Goal: Information Seeking & Learning: Learn about a topic

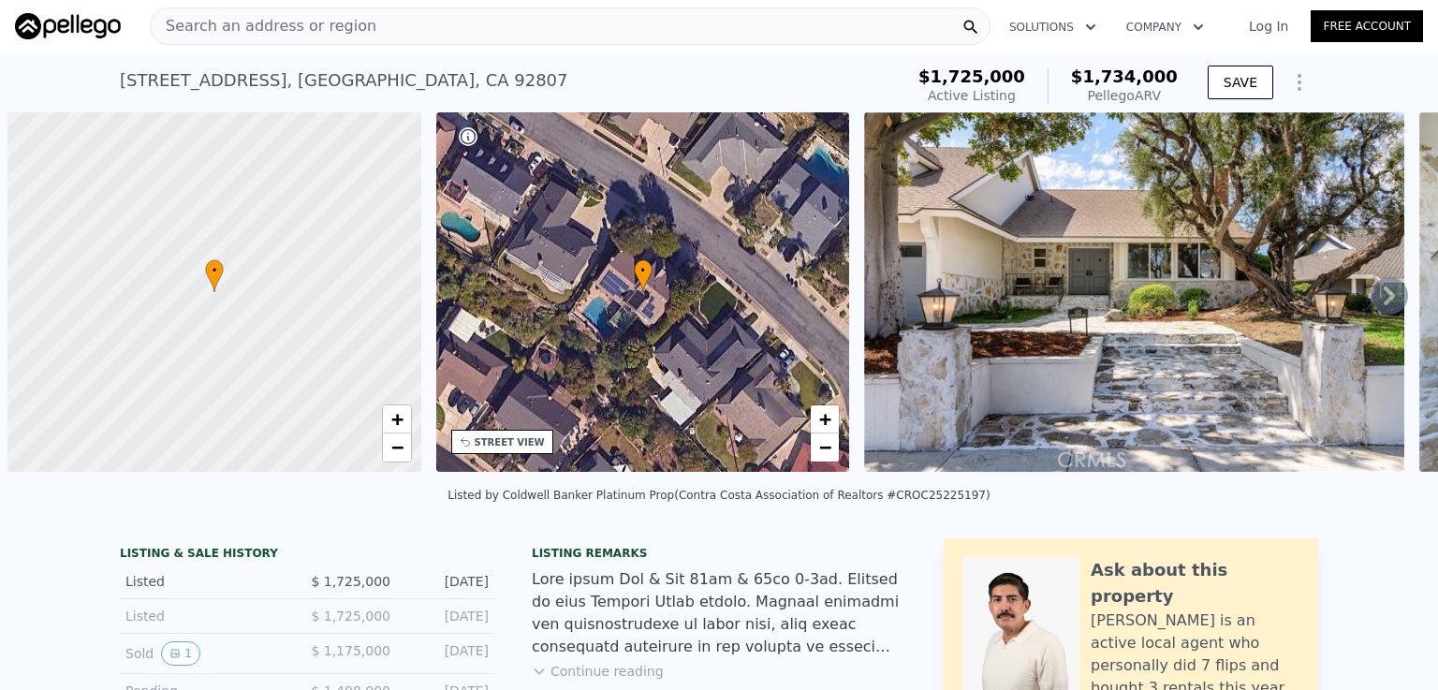
scroll to position [0, 7]
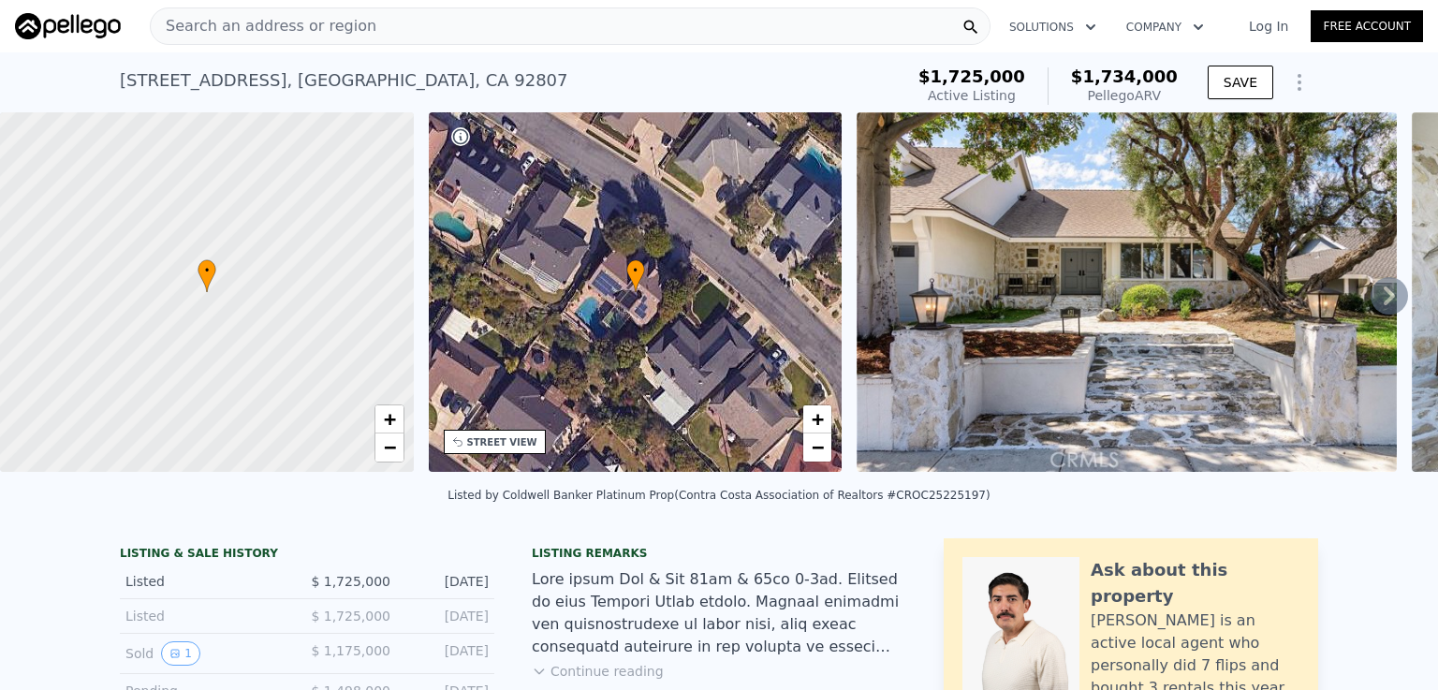
click at [407, 19] on div "Search an address or region" at bounding box center [570, 25] width 841 height 37
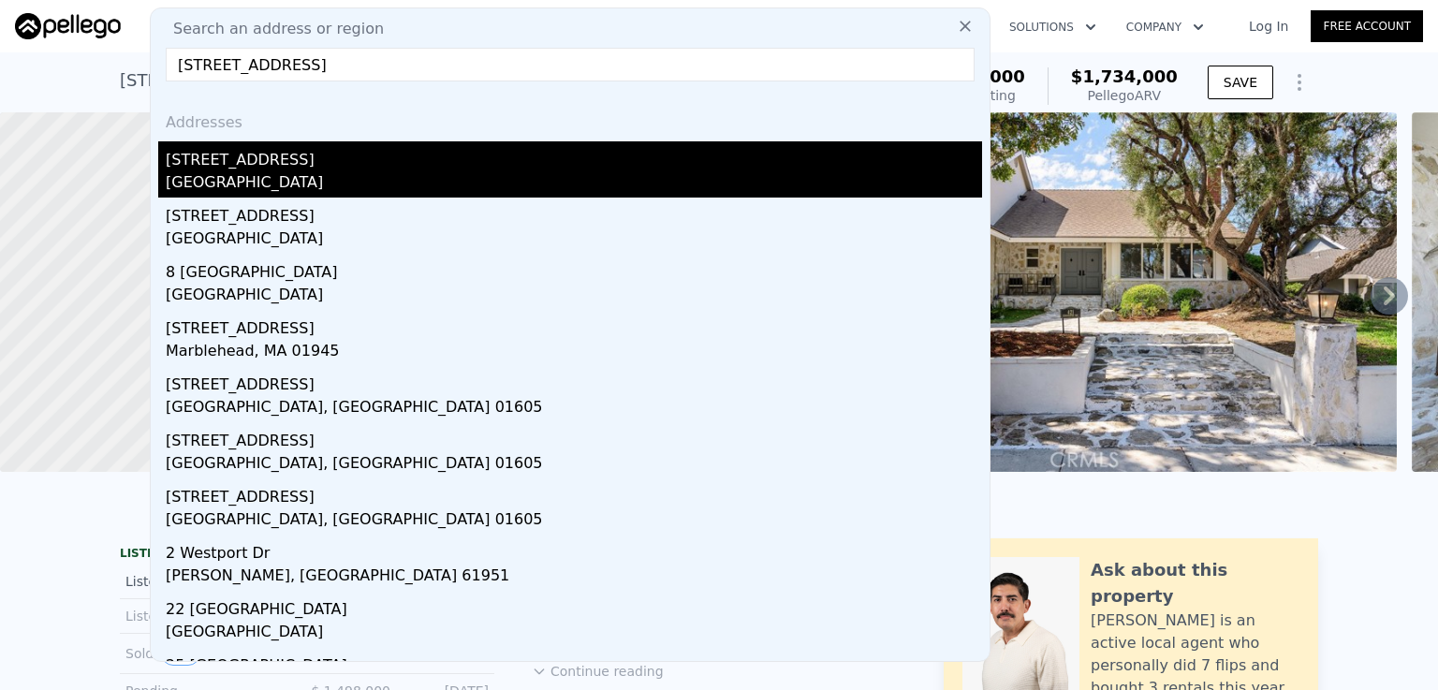
type input "[STREET_ADDRESS]"
click at [305, 177] on div "[GEOGRAPHIC_DATA]" at bounding box center [574, 184] width 816 height 26
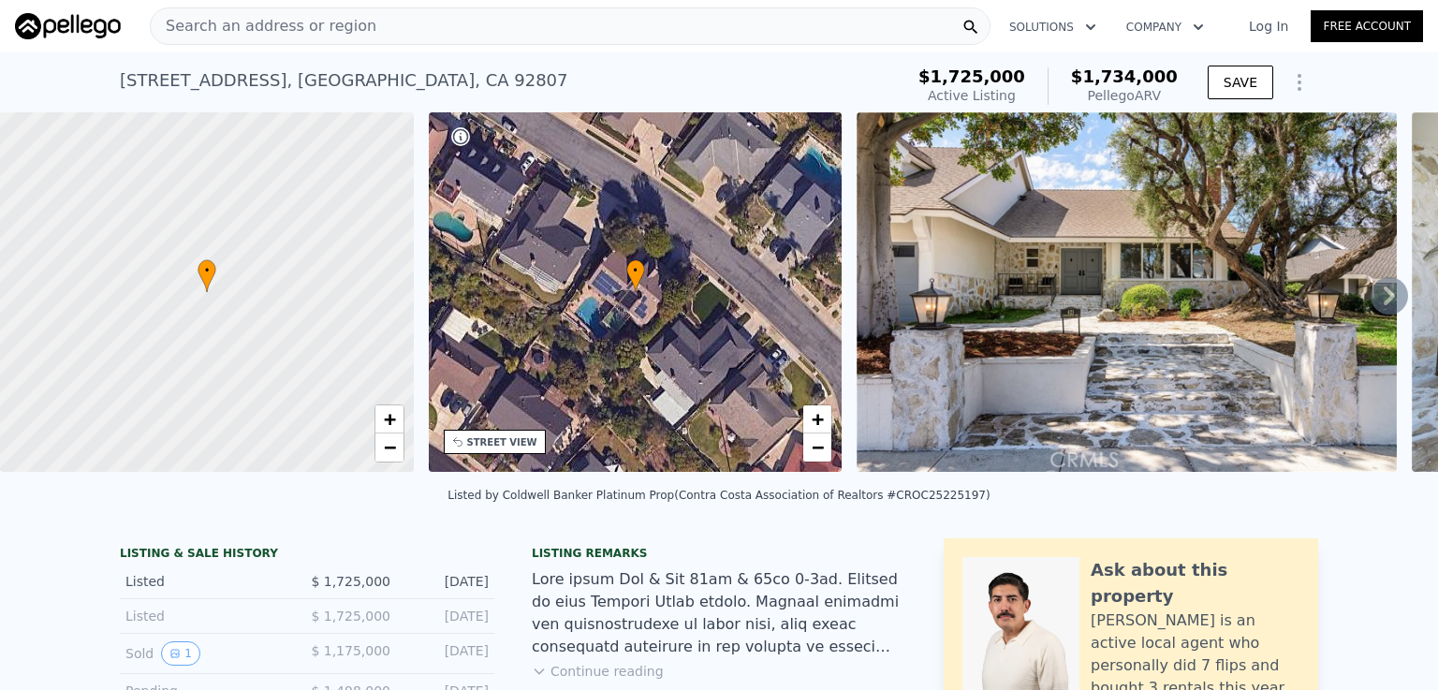
type input "1"
type input "1355"
type input "2535"
type input "5040"
type input "8640"
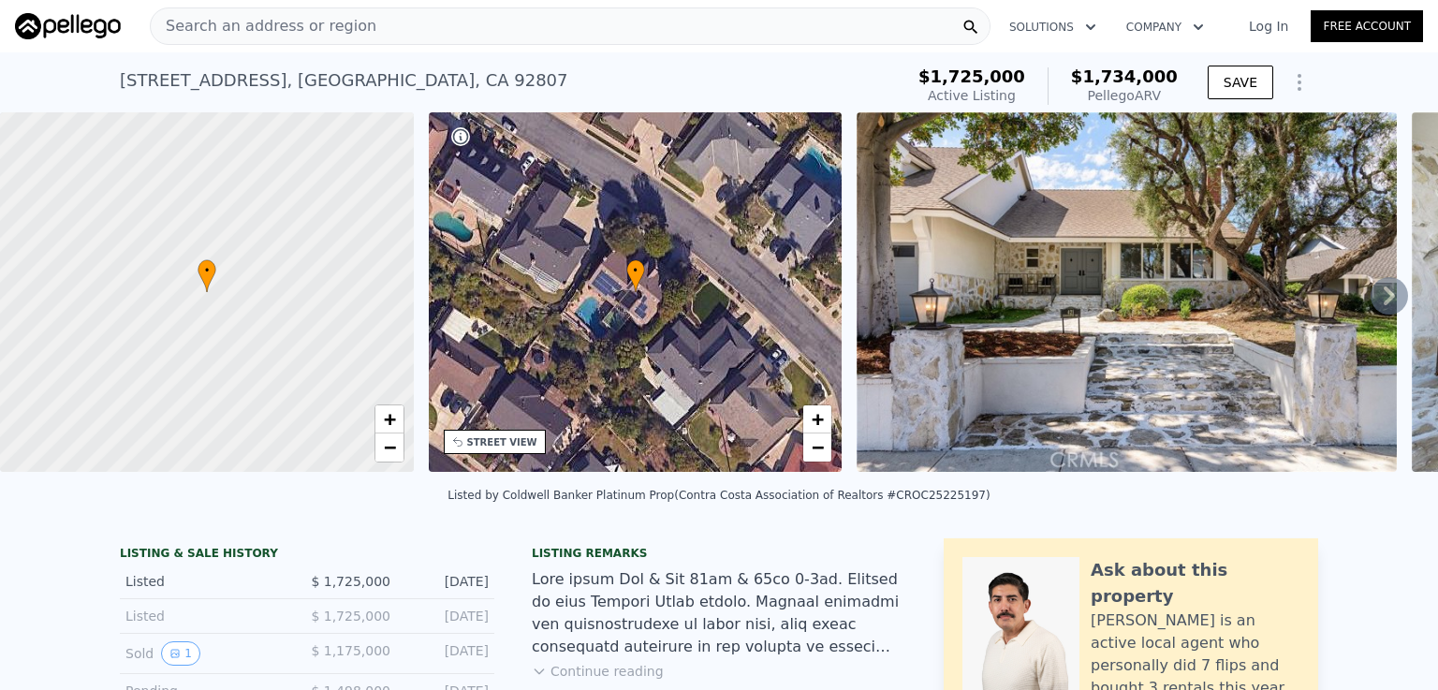
type input "$ 1,114,000"
type input "7"
type input "-$ 77,809"
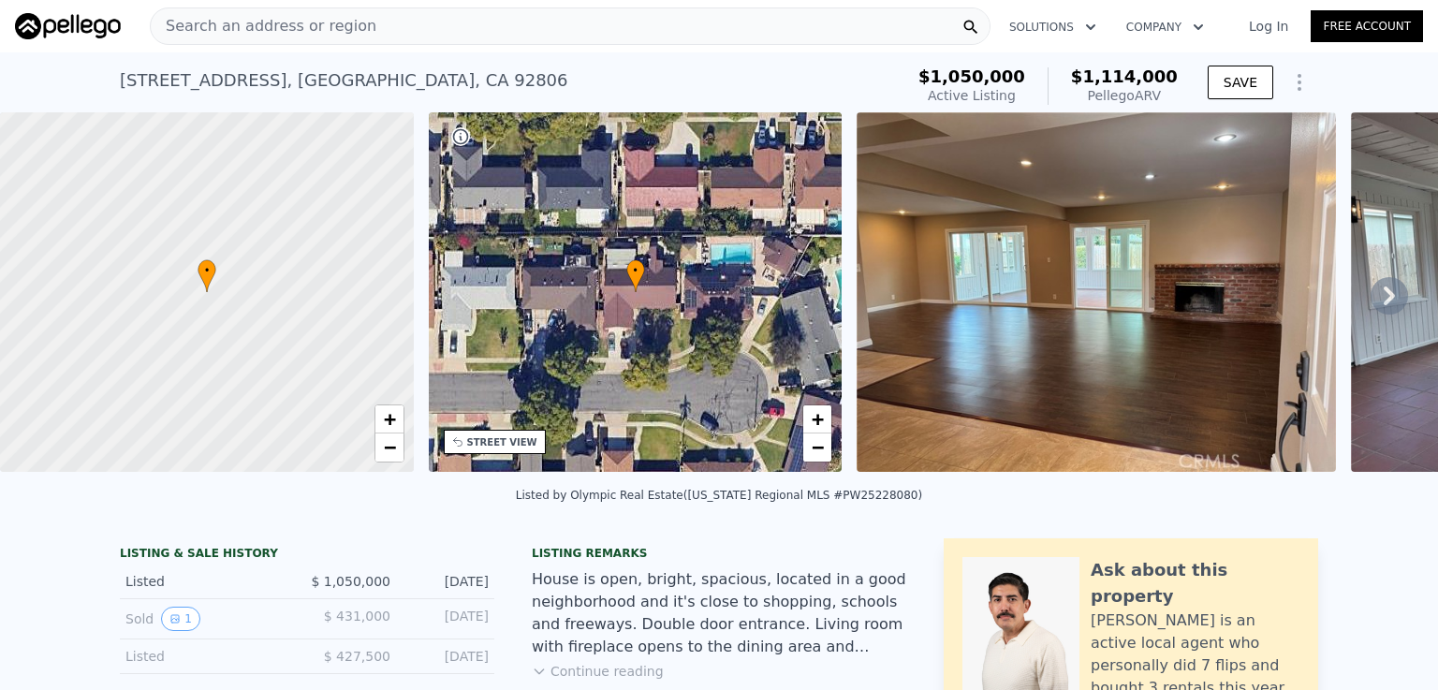
click at [1384, 296] on icon at bounding box center [1389, 296] width 11 height 19
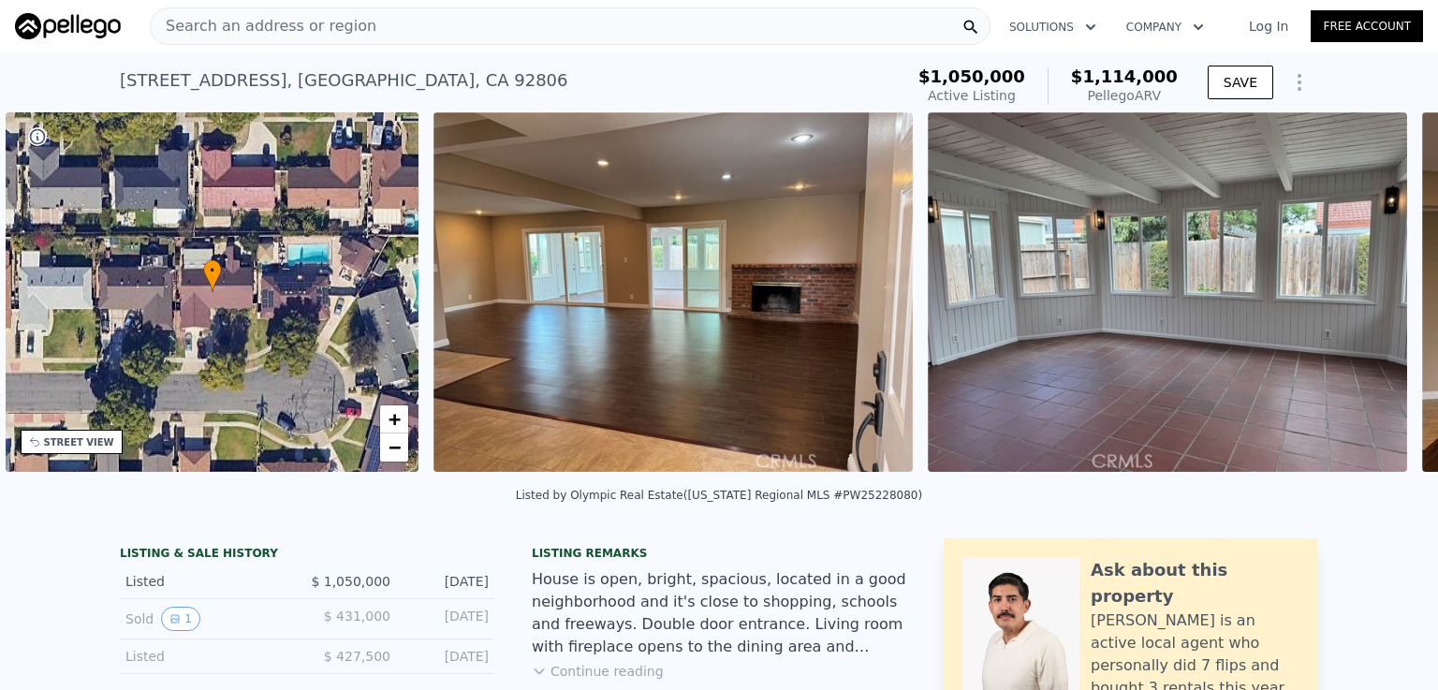
scroll to position [0, 435]
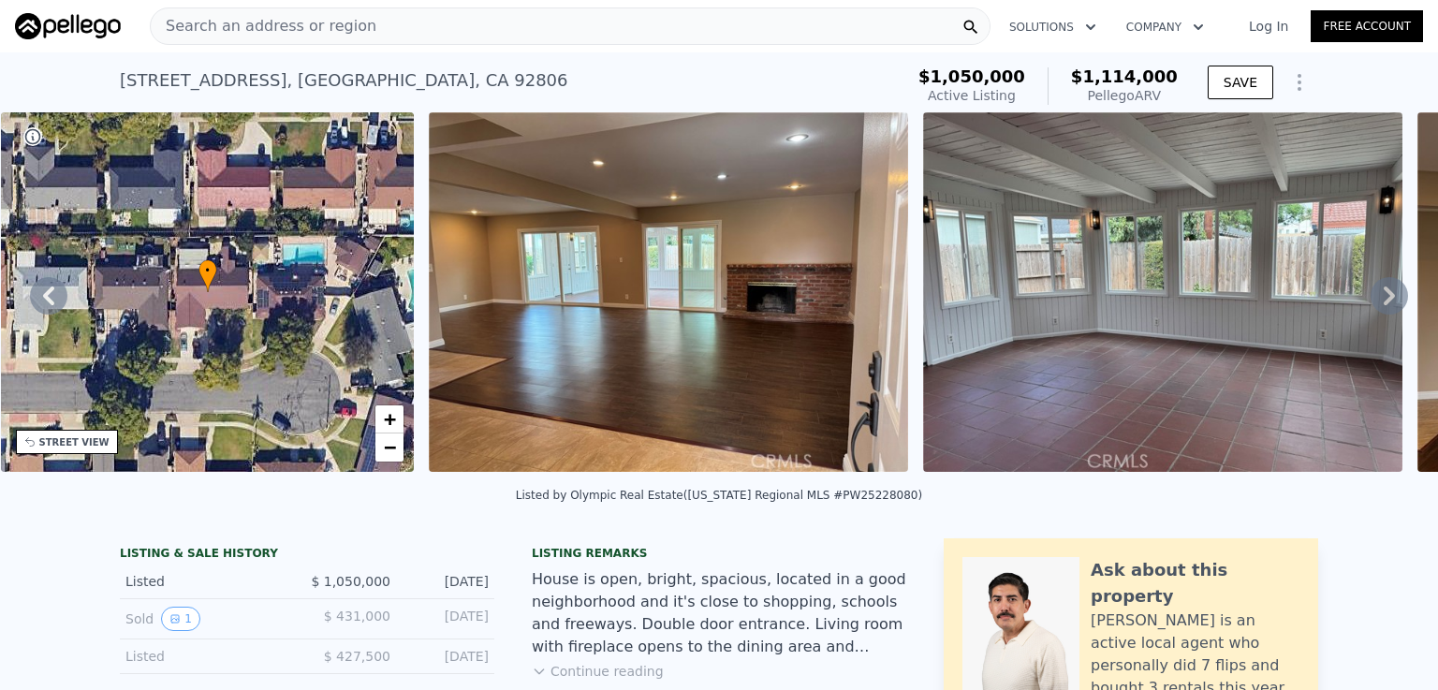
click at [1384, 296] on icon at bounding box center [1389, 296] width 11 height 19
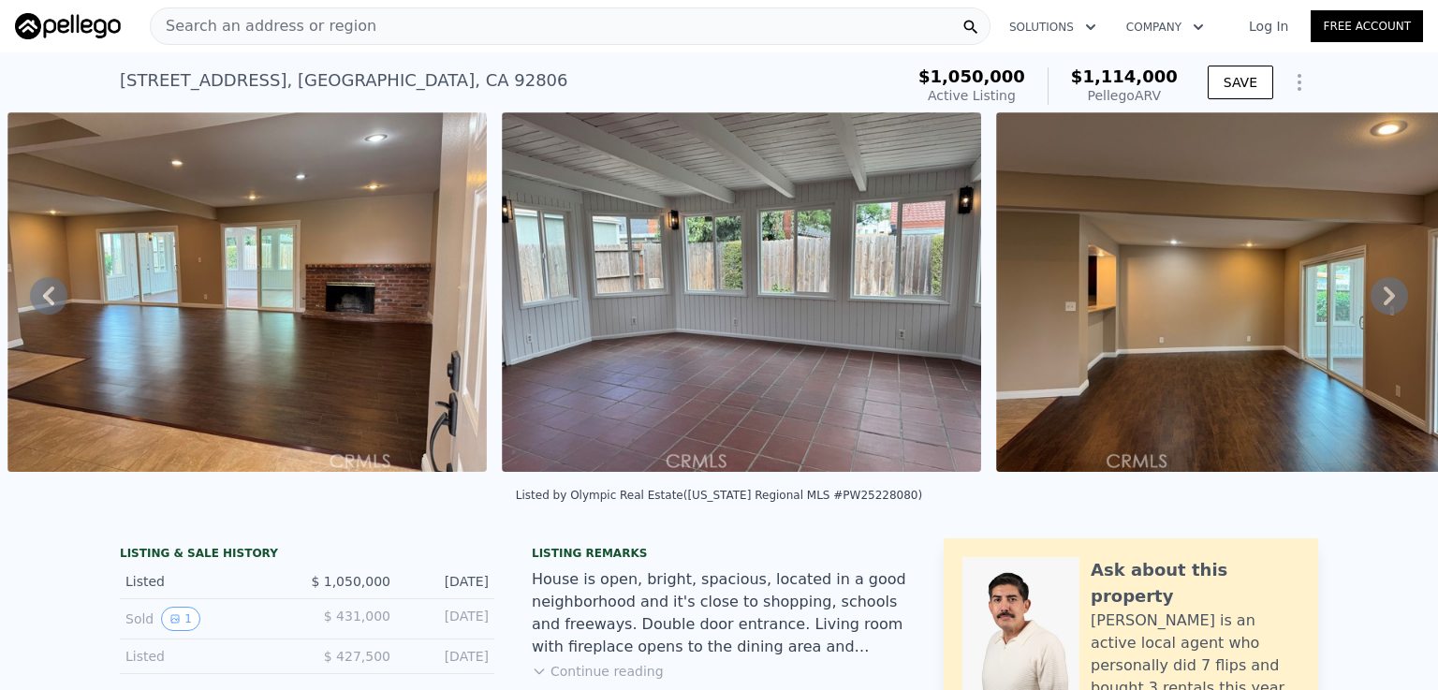
click at [1384, 296] on icon at bounding box center [1389, 296] width 11 height 19
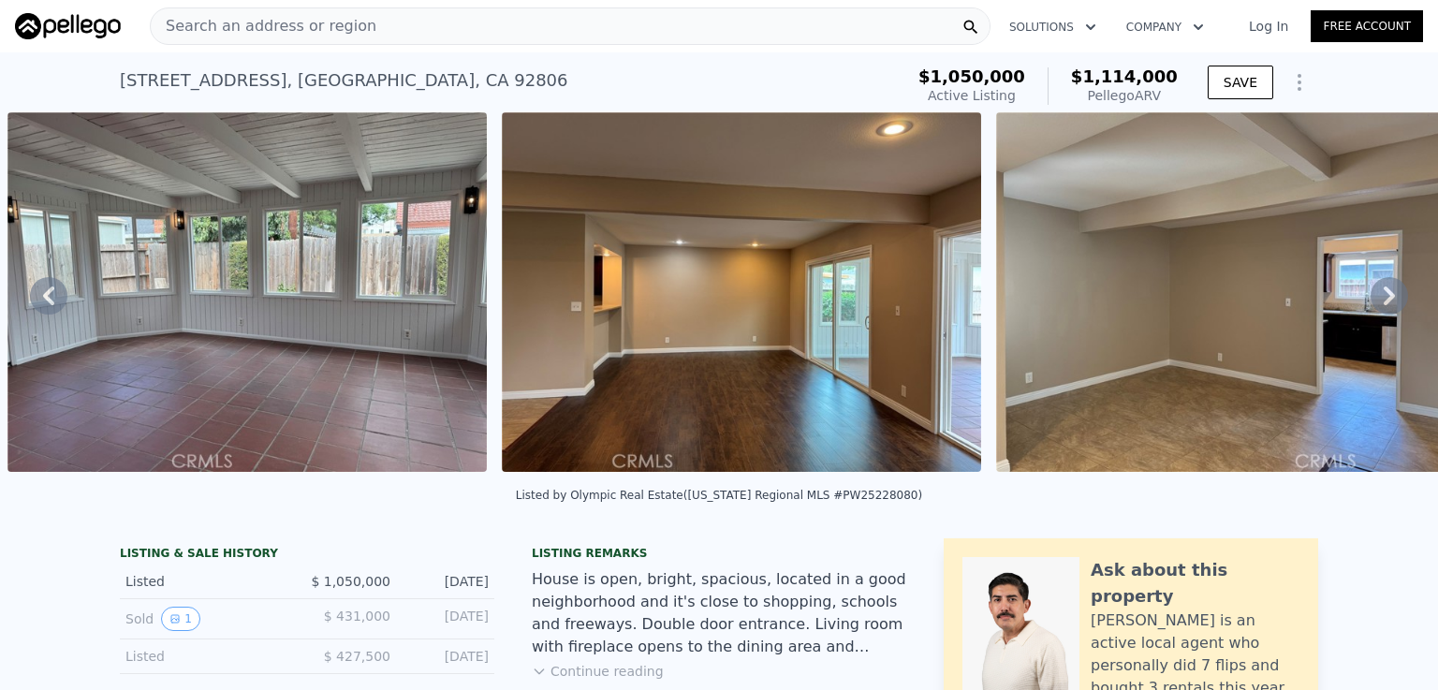
click at [1384, 296] on icon at bounding box center [1389, 296] width 11 height 19
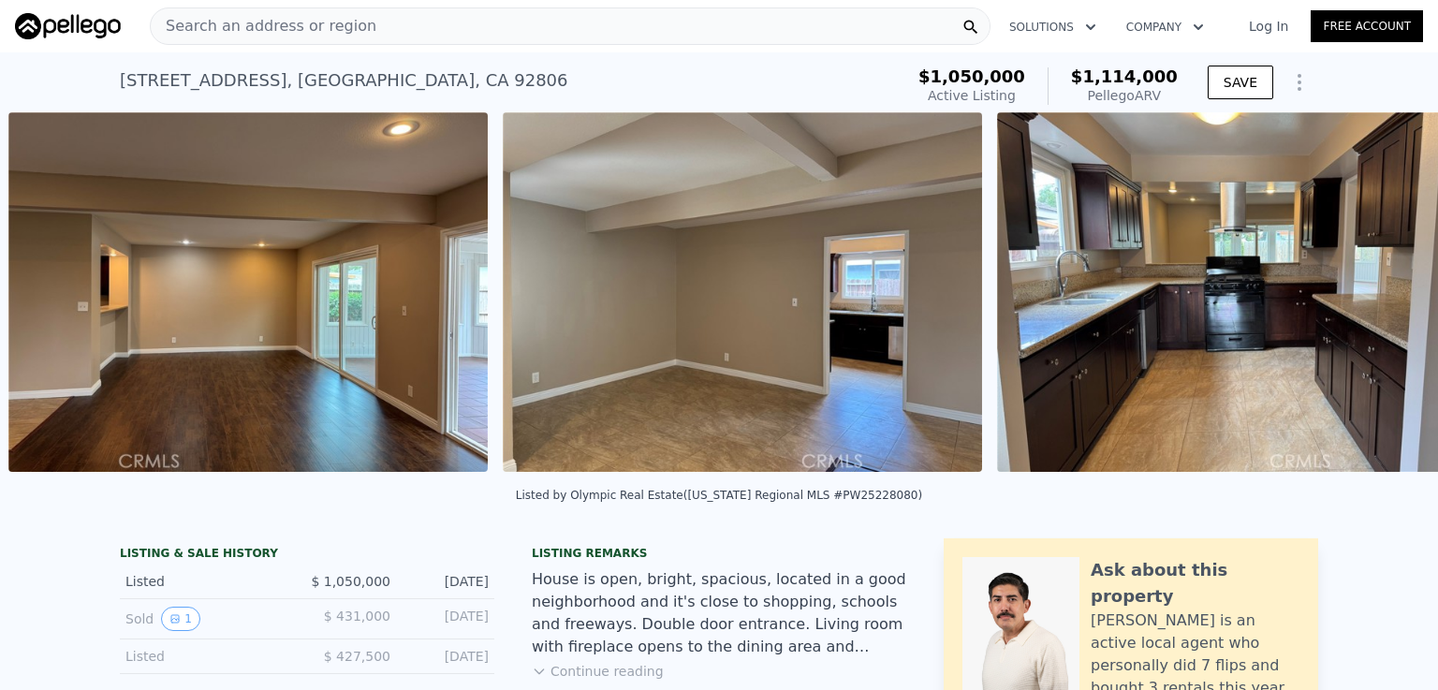
scroll to position [0, 1845]
click at [1384, 299] on icon at bounding box center [1389, 296] width 11 height 19
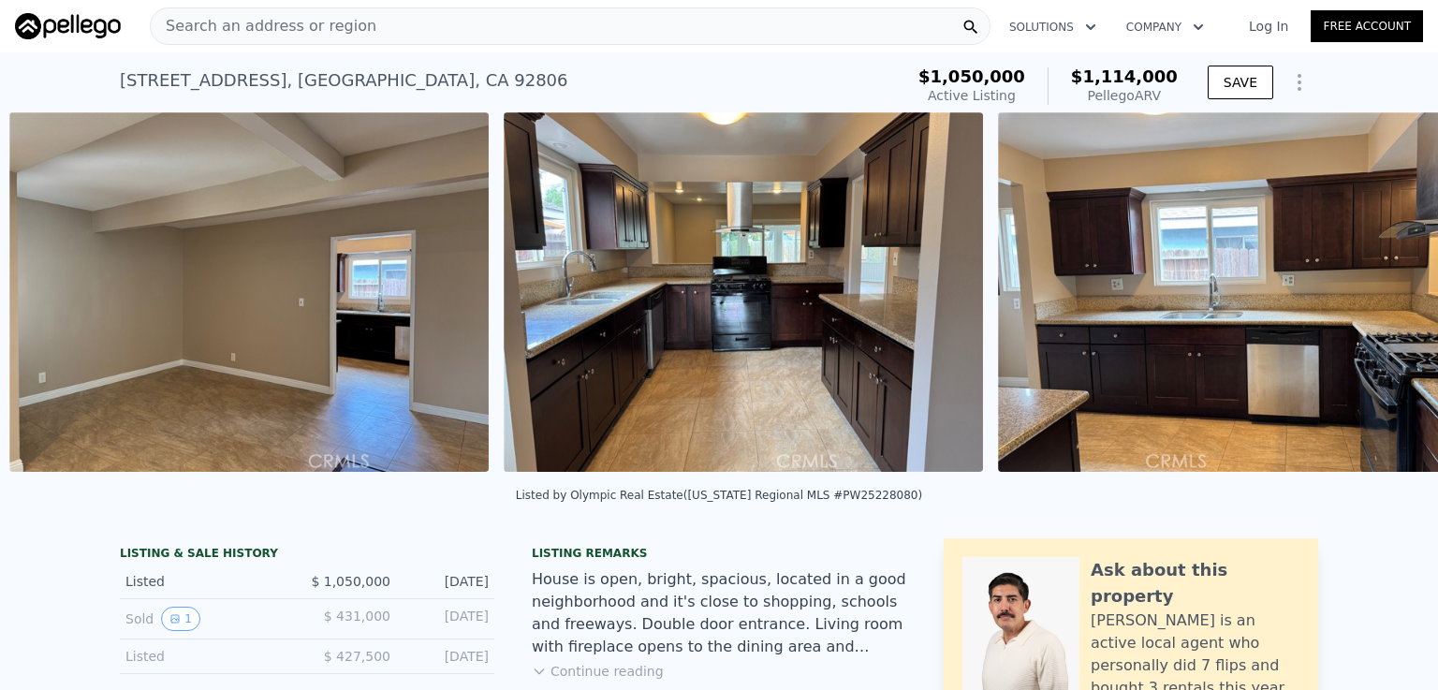
scroll to position [0, 2340]
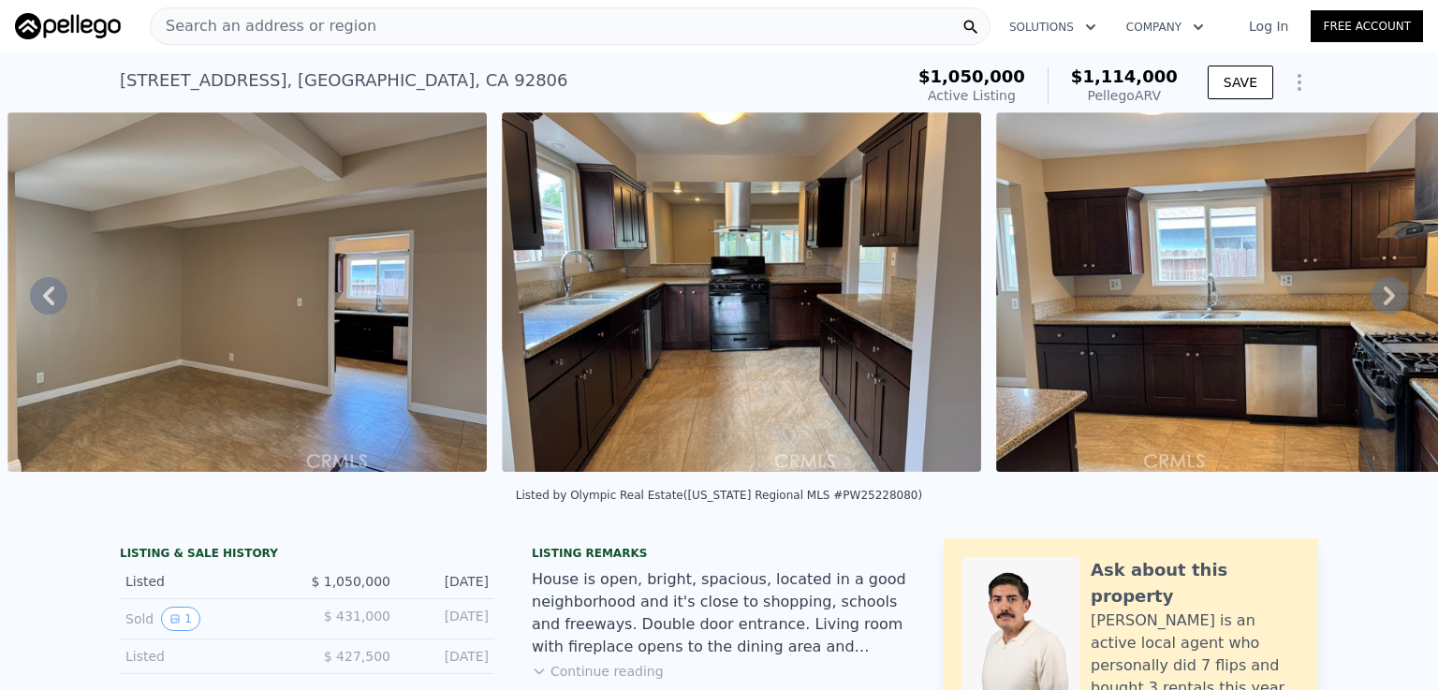
click at [1375, 301] on icon at bounding box center [1389, 295] width 37 height 37
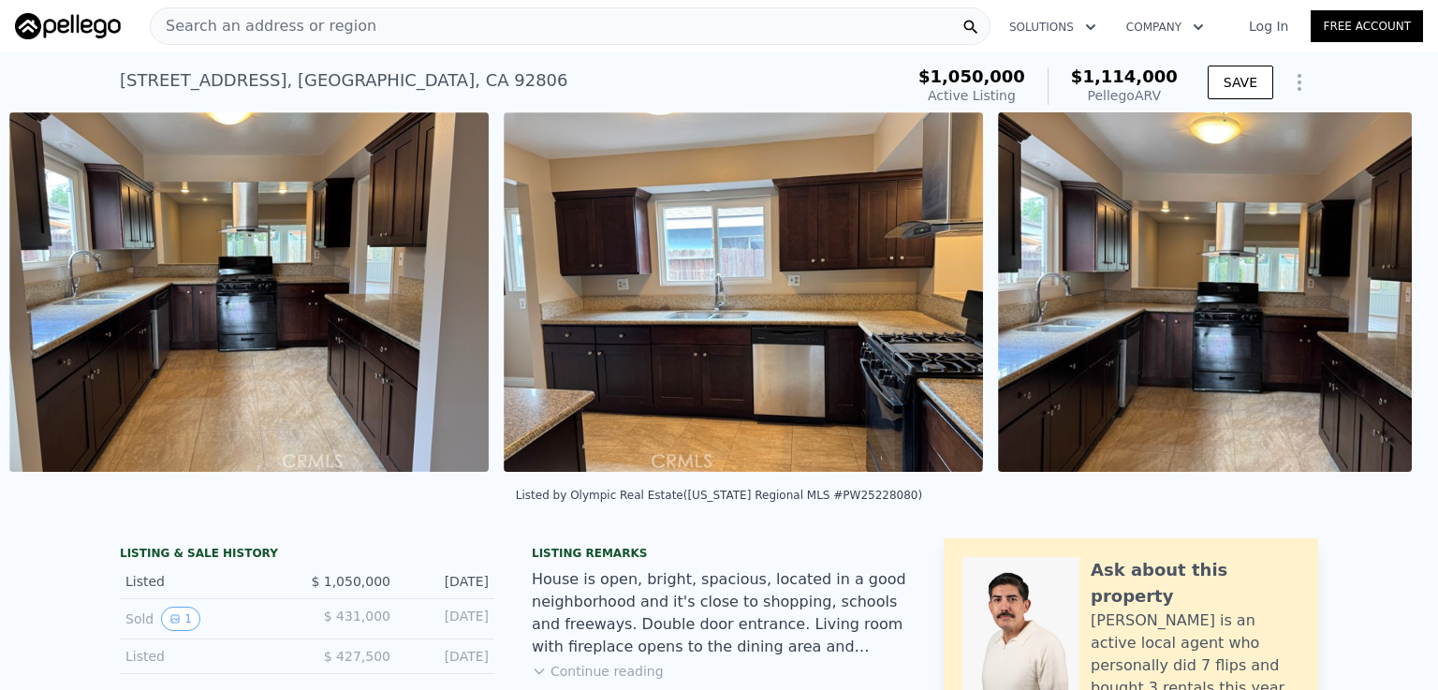
scroll to position [0, 2834]
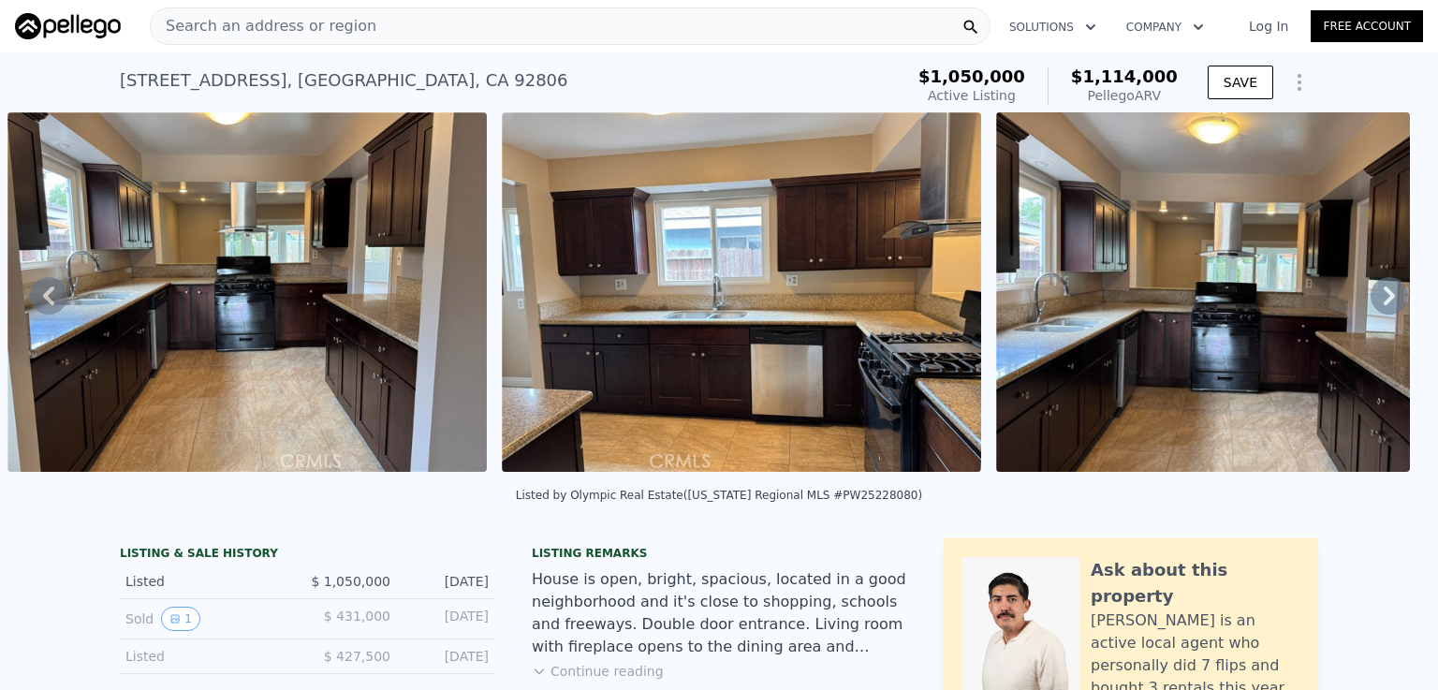
click at [1375, 301] on icon at bounding box center [1389, 295] width 37 height 37
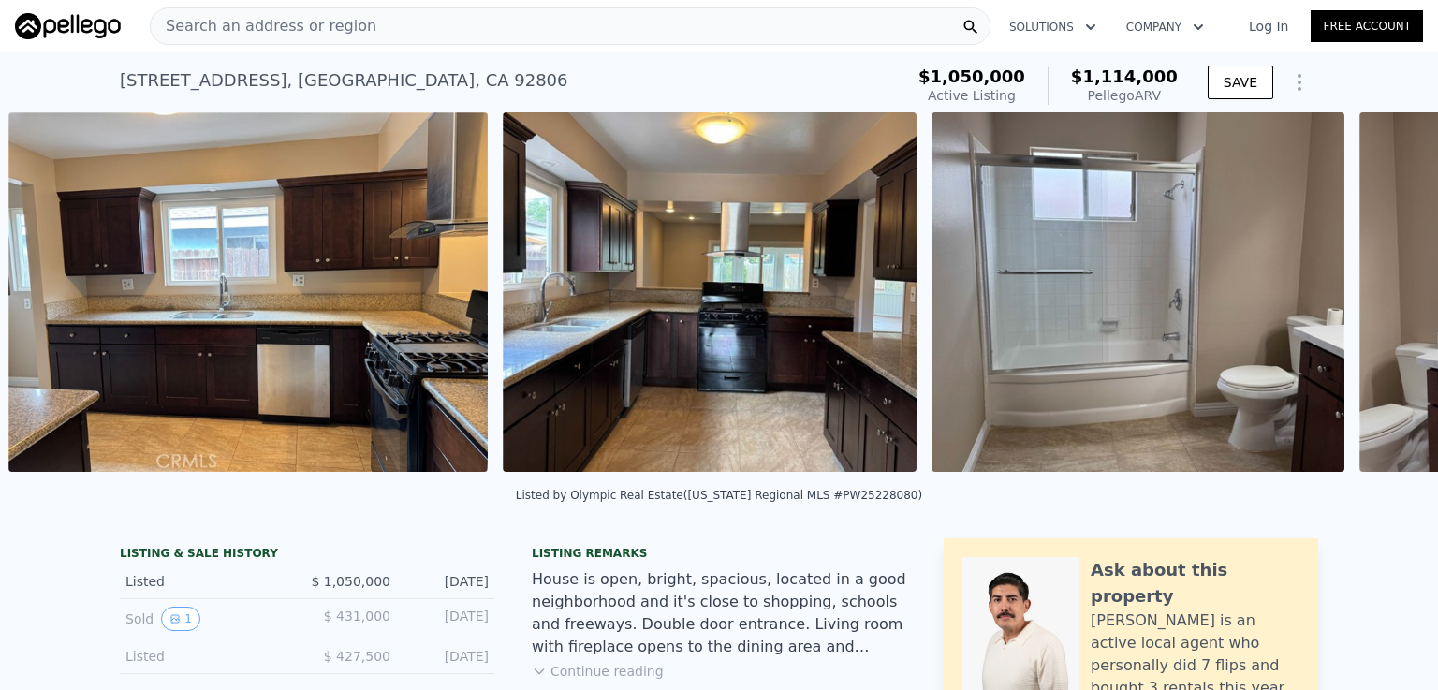
scroll to position [0, 3329]
click at [1375, 301] on icon at bounding box center [1389, 295] width 37 height 37
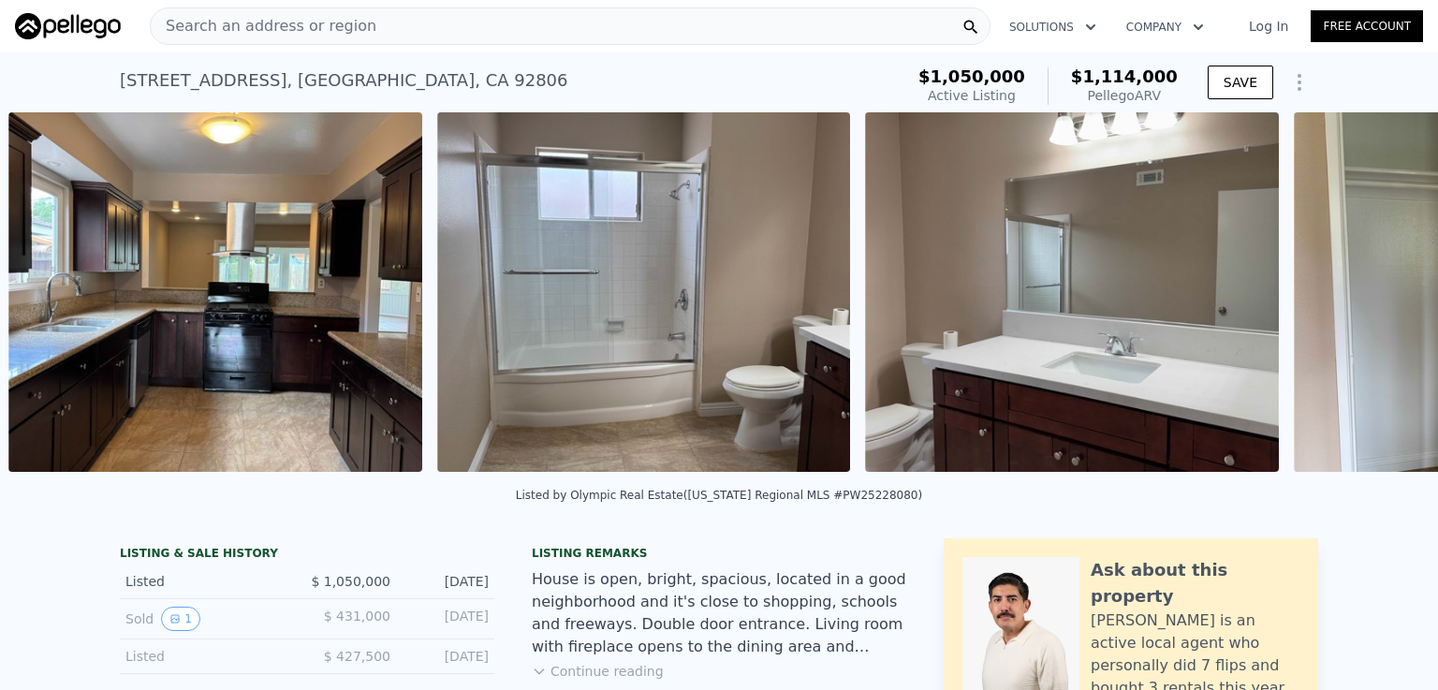
scroll to position [0, 3823]
click at [1384, 301] on icon at bounding box center [1389, 296] width 11 height 19
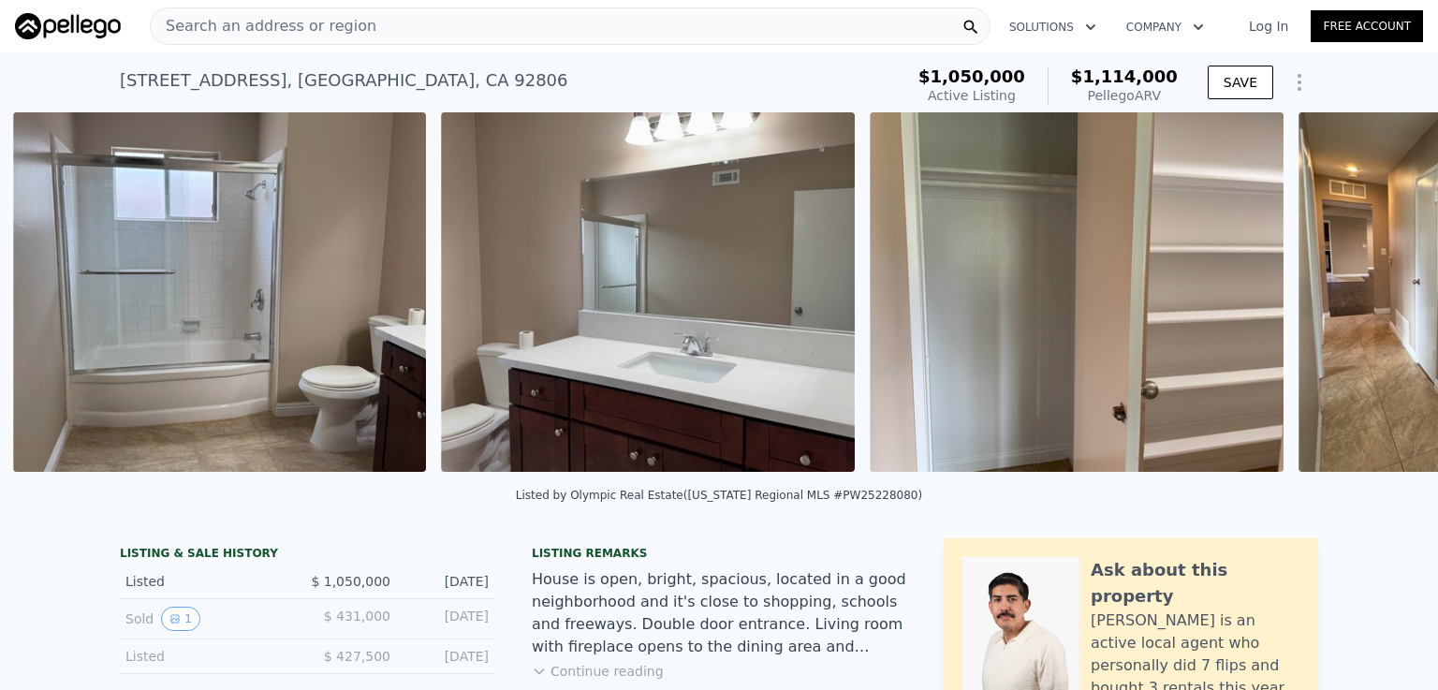
scroll to position [0, 4251]
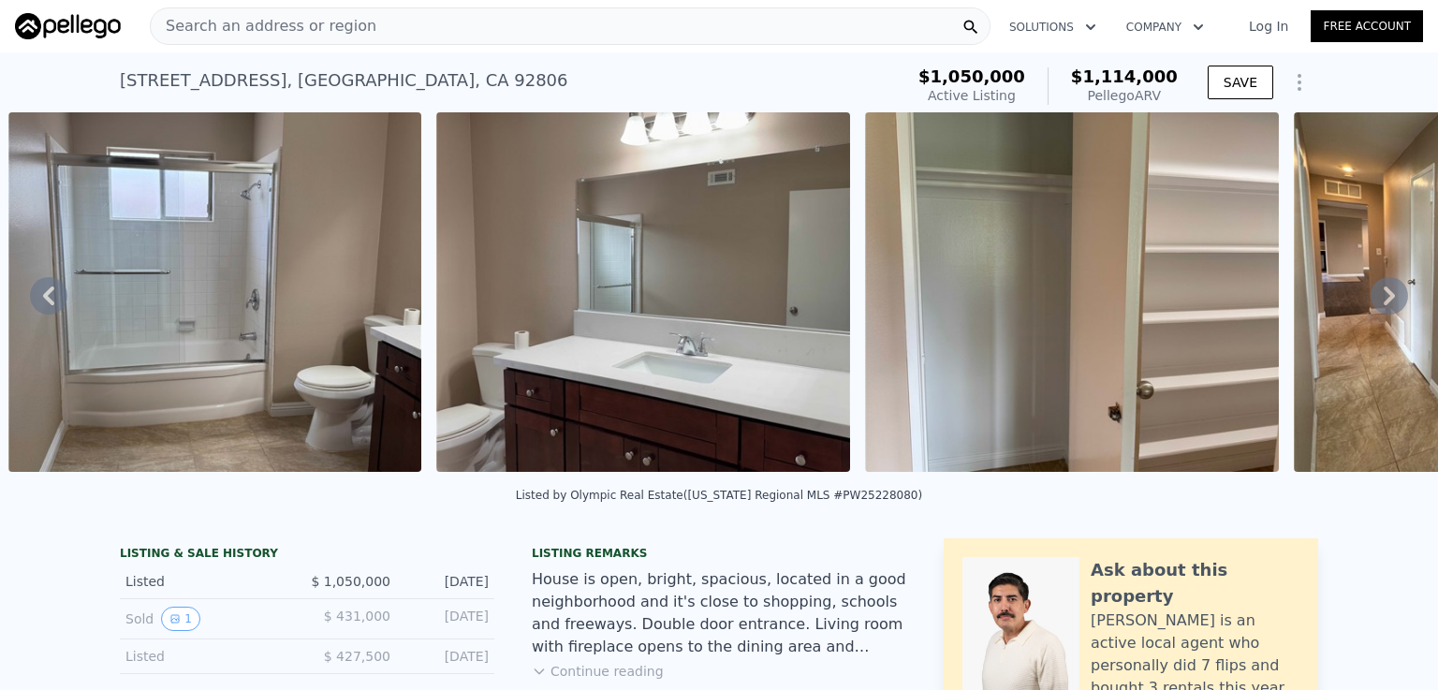
click at [1375, 297] on div "• + − • + − STREET VIEW ← Move left → Move right ↑ Move up ↓ Move down + Zoom i…" at bounding box center [719, 295] width 1438 height 366
click at [1384, 297] on icon at bounding box center [1389, 296] width 11 height 19
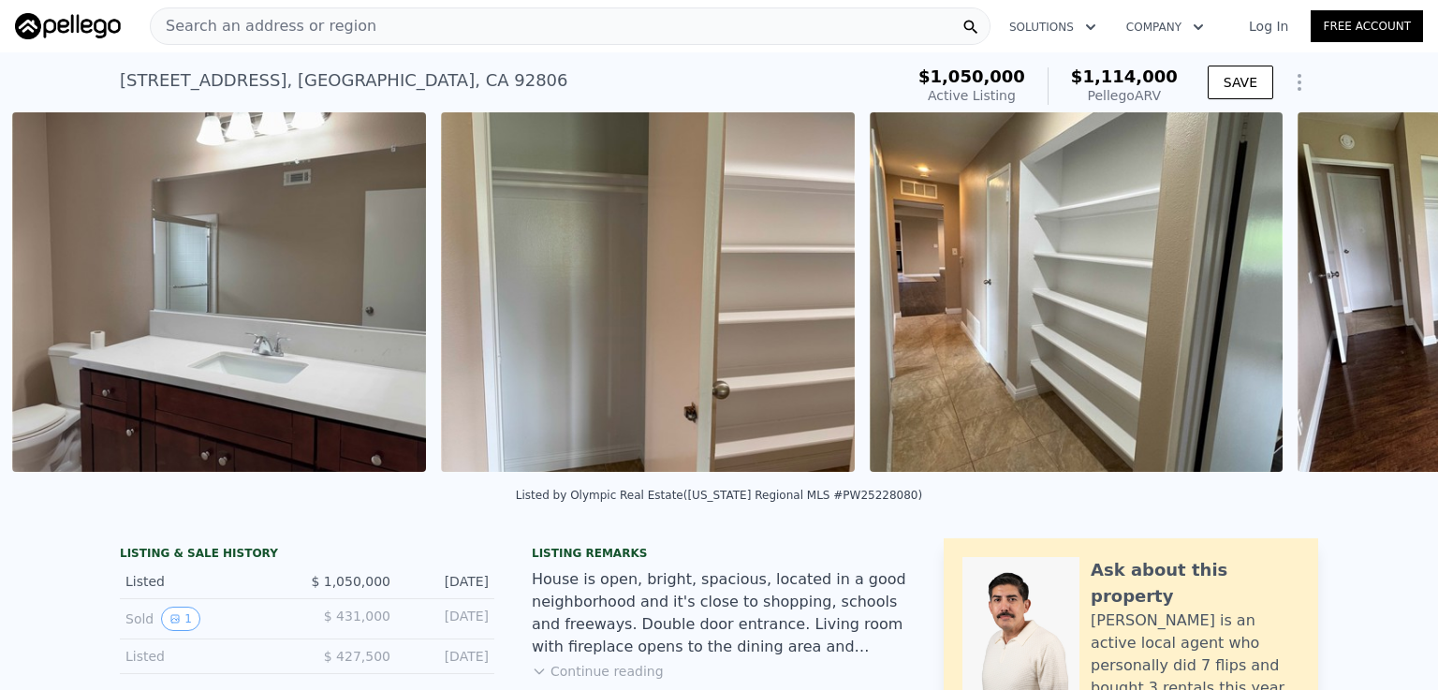
scroll to position [0, 4680]
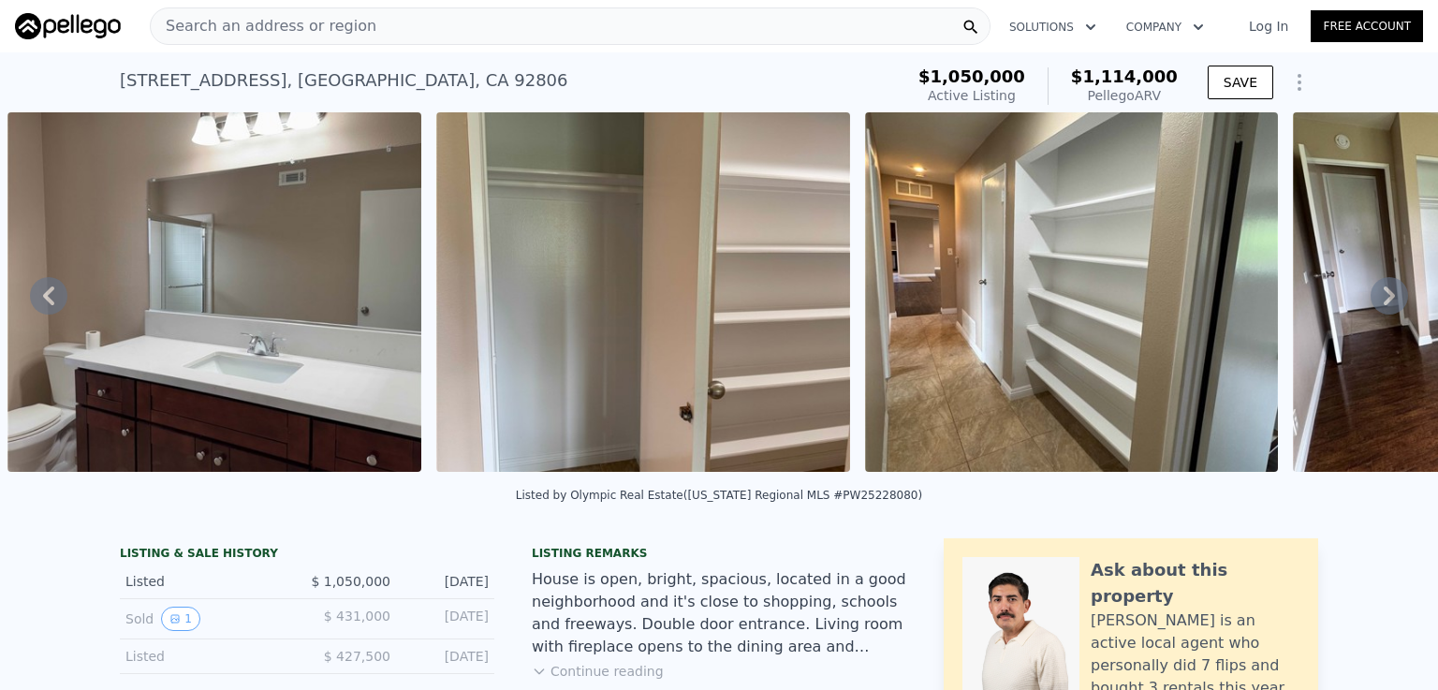
click at [310, 22] on span "Search an address or region" at bounding box center [264, 26] width 226 height 22
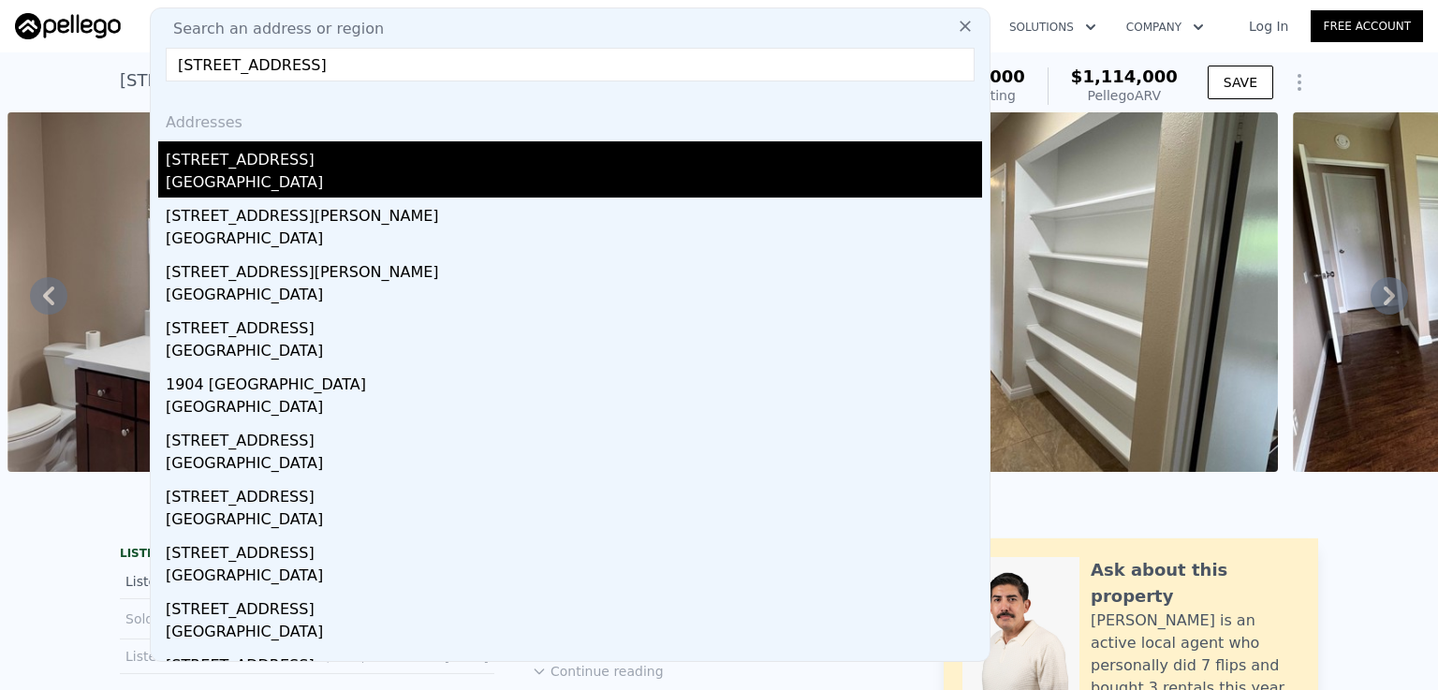
type input "[STREET_ADDRESS]"
click at [228, 171] on div "[GEOGRAPHIC_DATA]" at bounding box center [574, 184] width 816 height 26
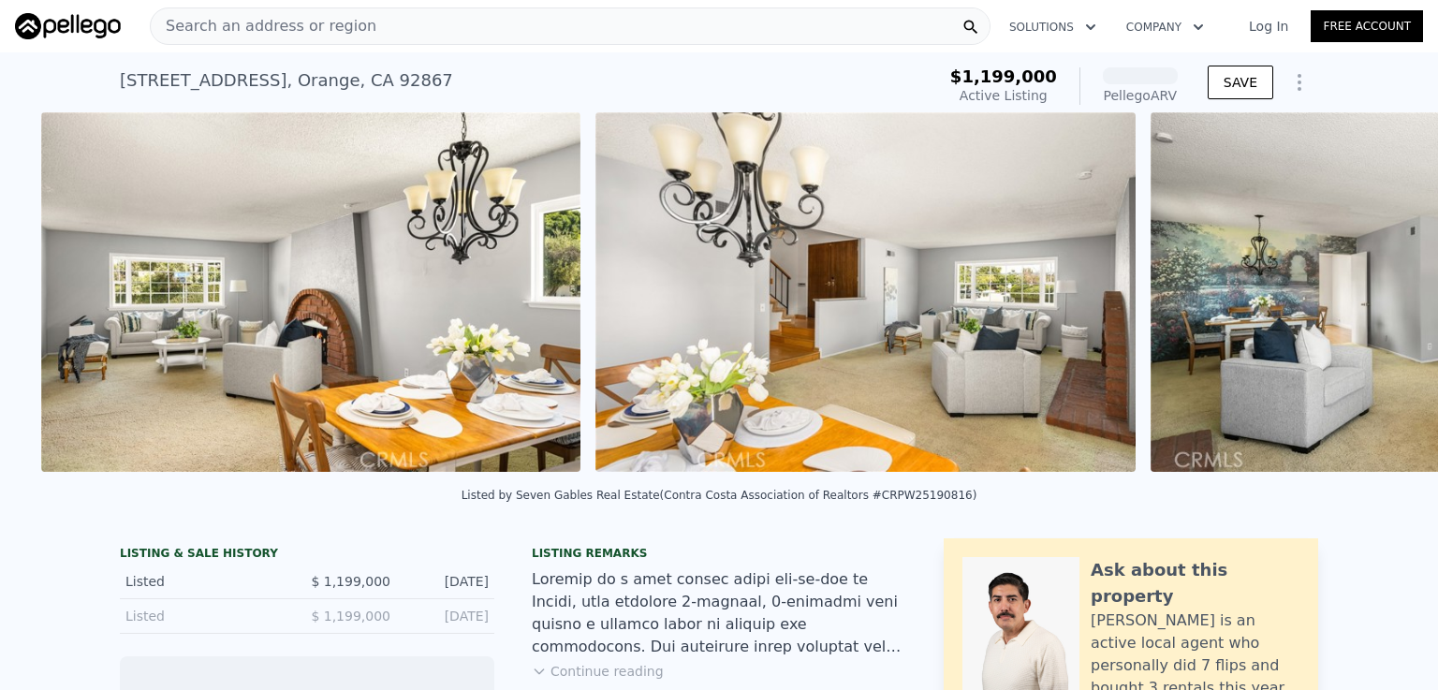
scroll to position [0, 4712]
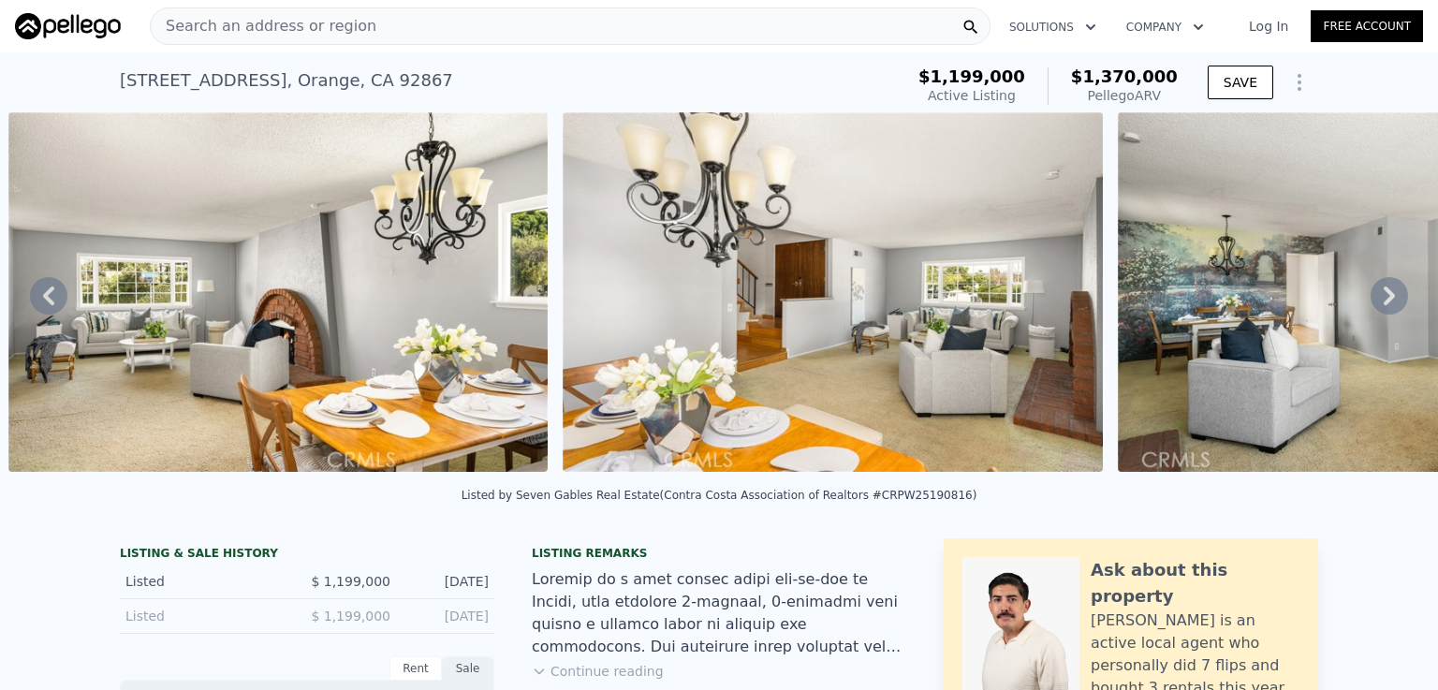
click at [342, 25] on span "Search an address or region" at bounding box center [264, 26] width 226 height 22
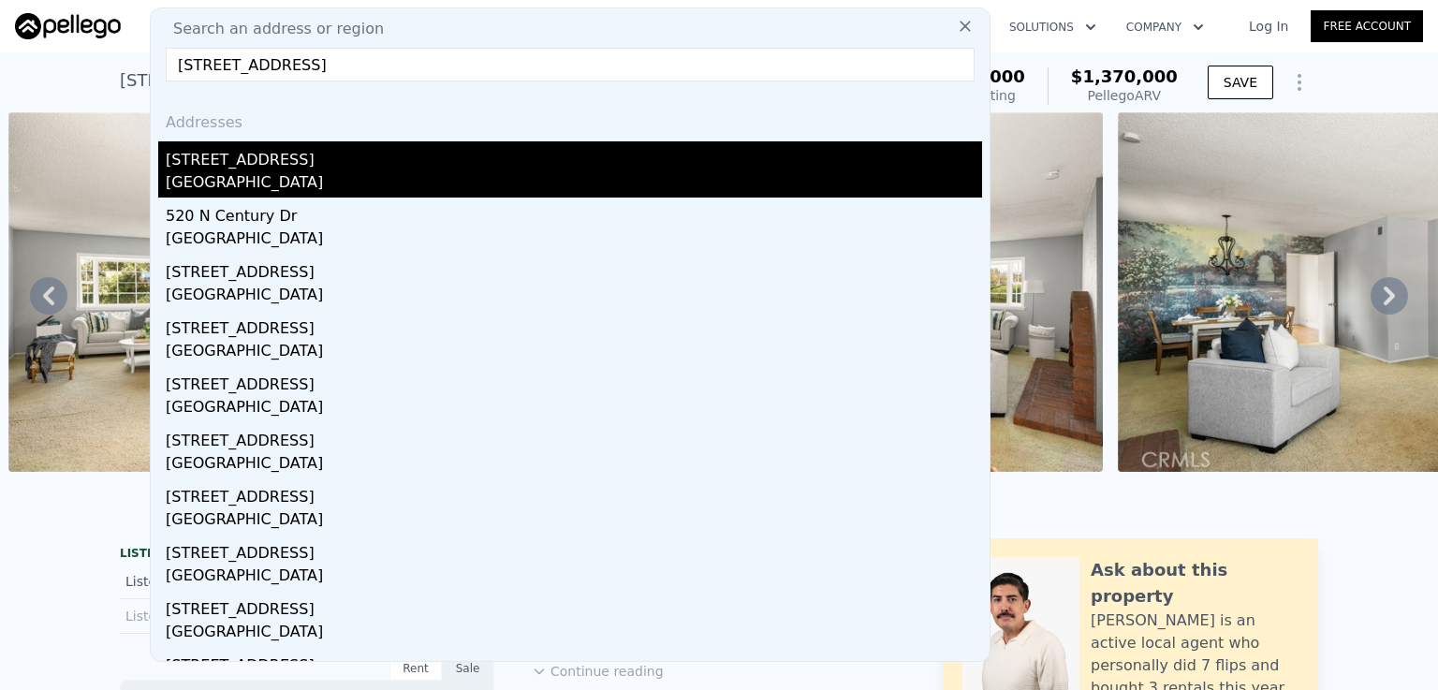
type input "[STREET_ADDRESS]"
click at [280, 165] on div "[STREET_ADDRESS]" at bounding box center [574, 156] width 816 height 30
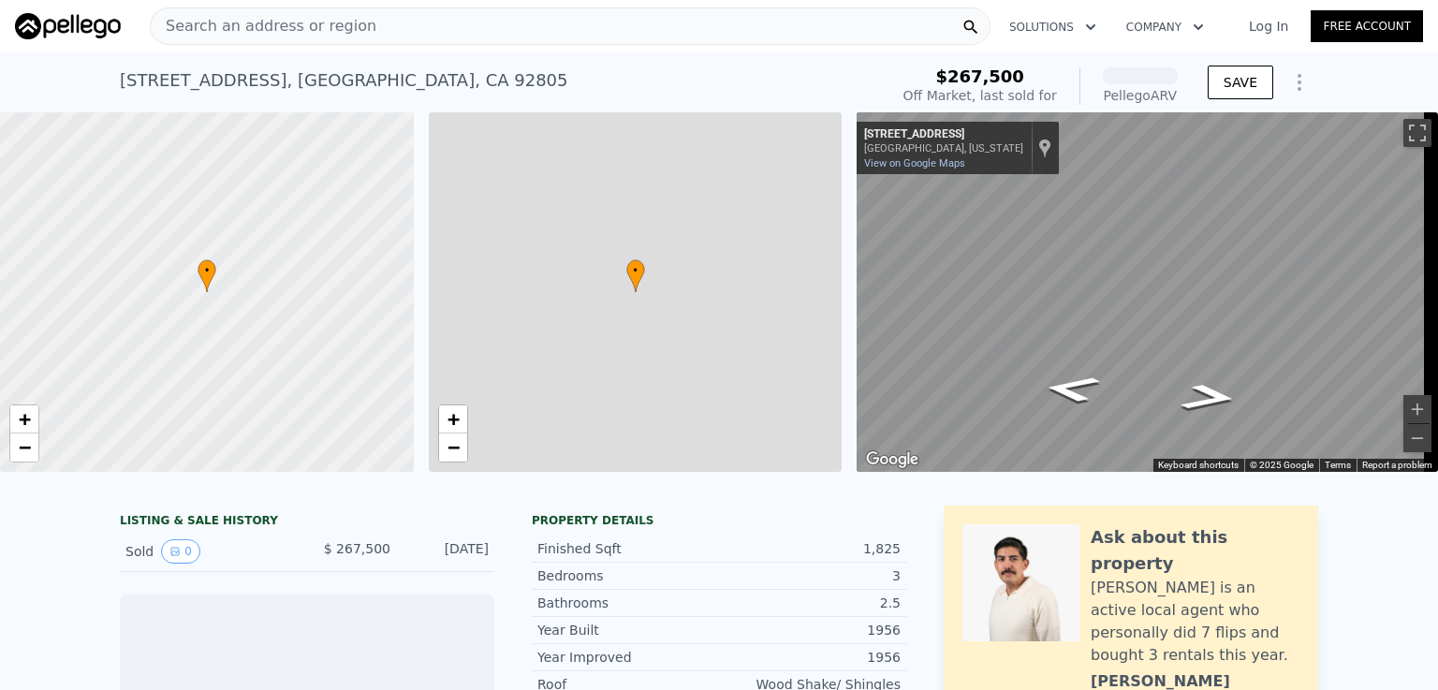
scroll to position [0, 7]
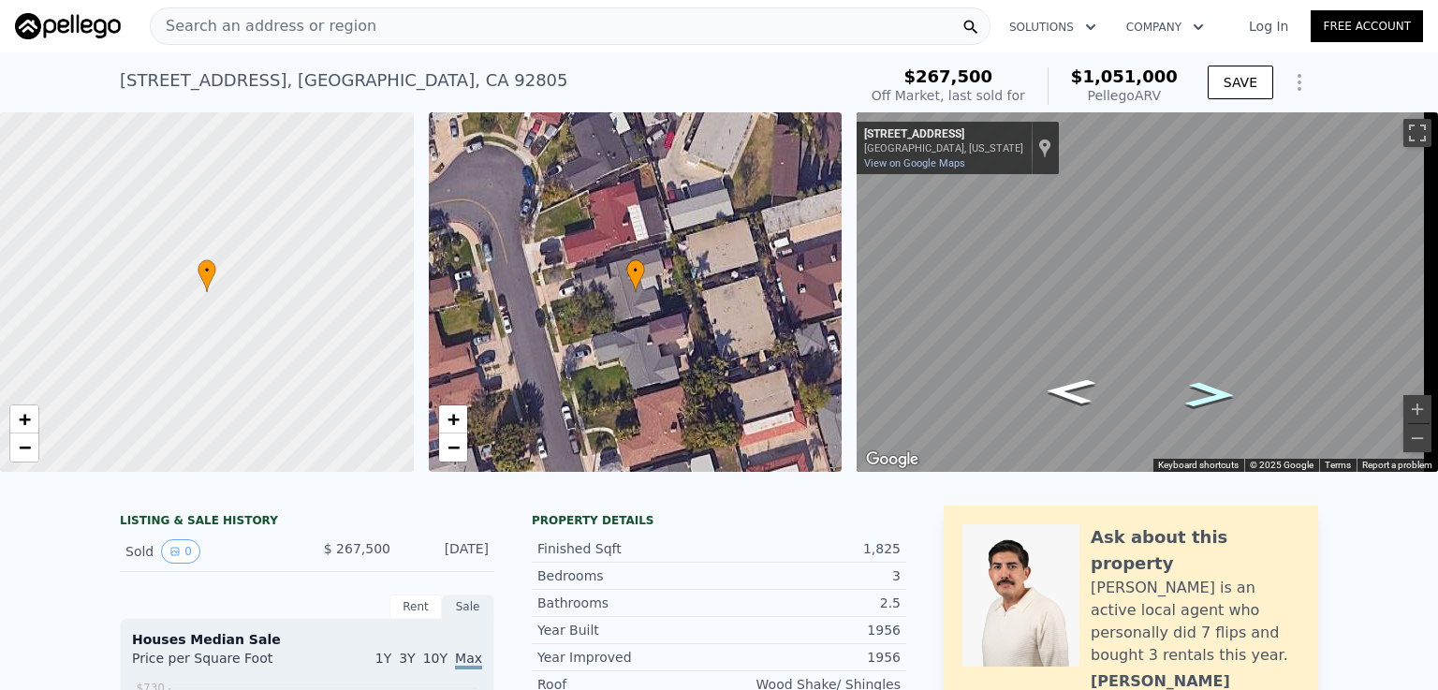
click at [1210, 392] on icon "Go South, N Century Dr" at bounding box center [1211, 394] width 93 height 37
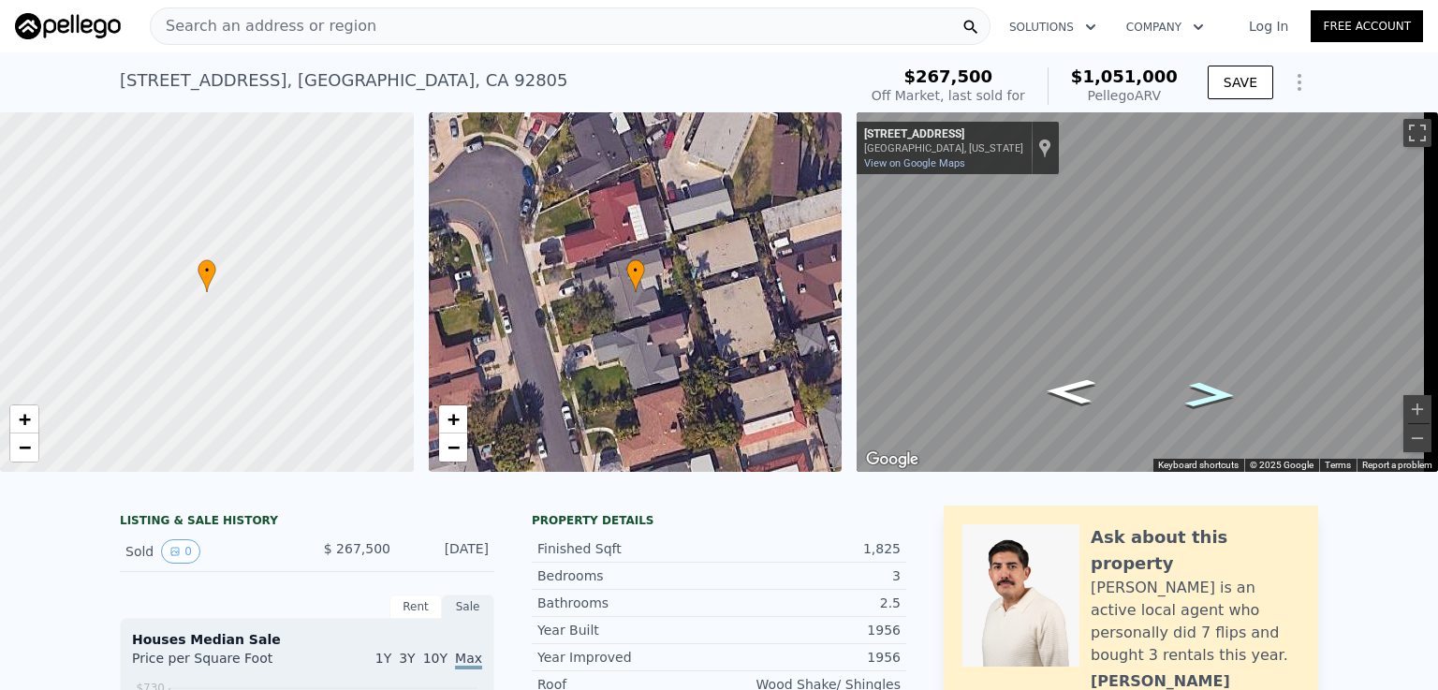
click at [315, 30] on span "Search an address or region" at bounding box center [264, 26] width 226 height 22
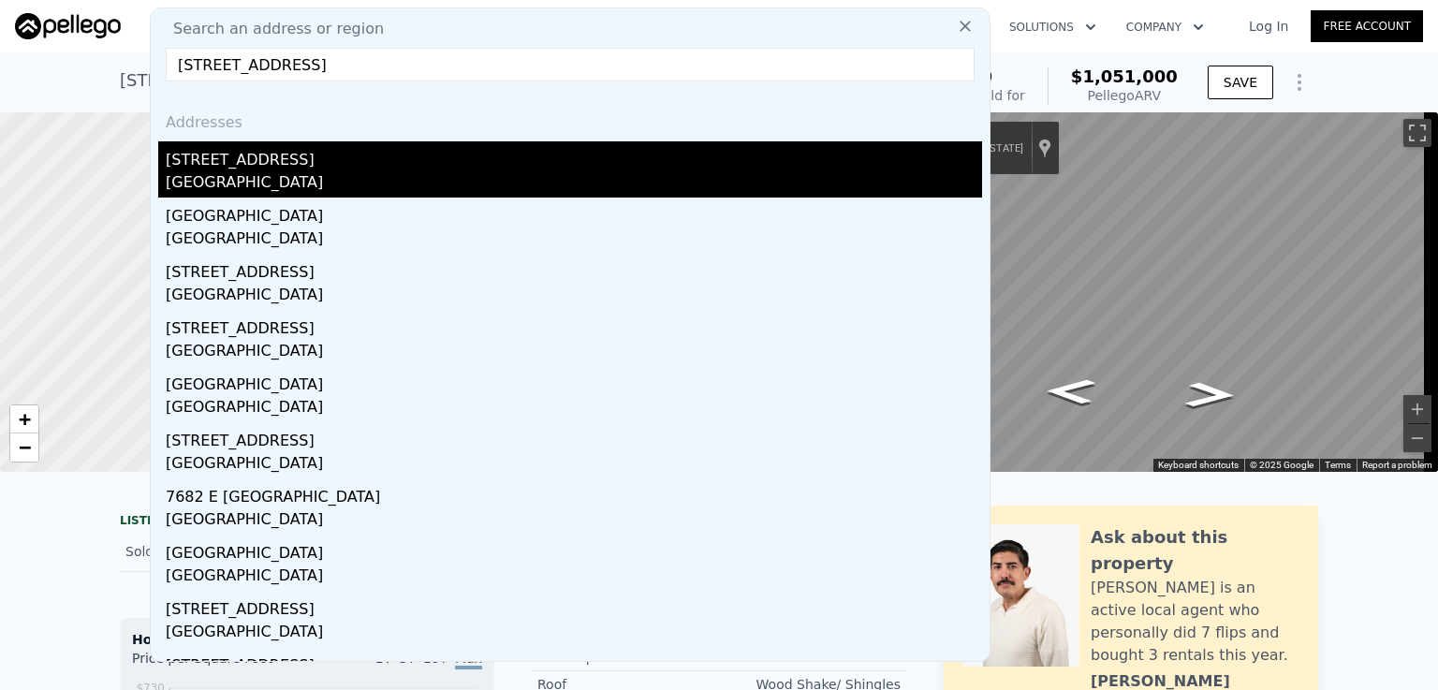
type input "[STREET_ADDRESS]"
click at [213, 162] on div "[STREET_ADDRESS]" at bounding box center [574, 156] width 816 height 30
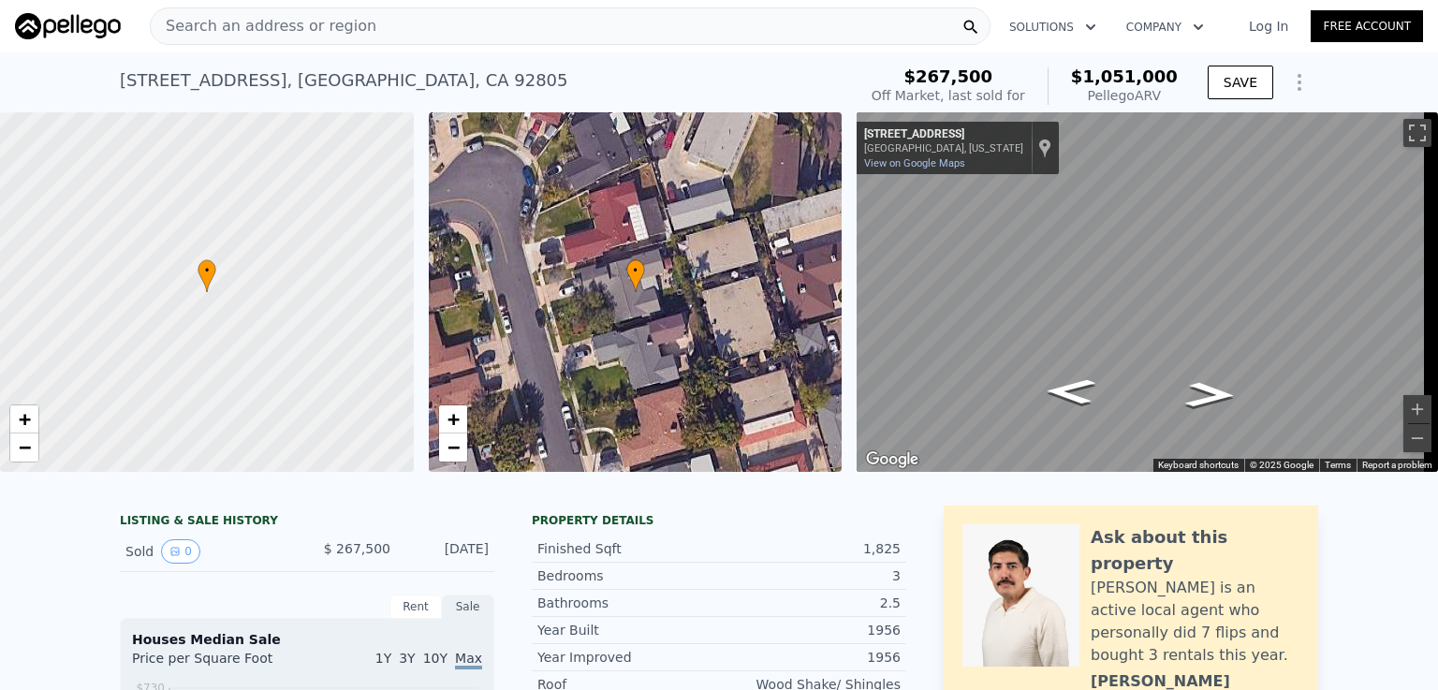
type input "5"
type input "2"
type input "3"
type input "1702"
type input "2736"
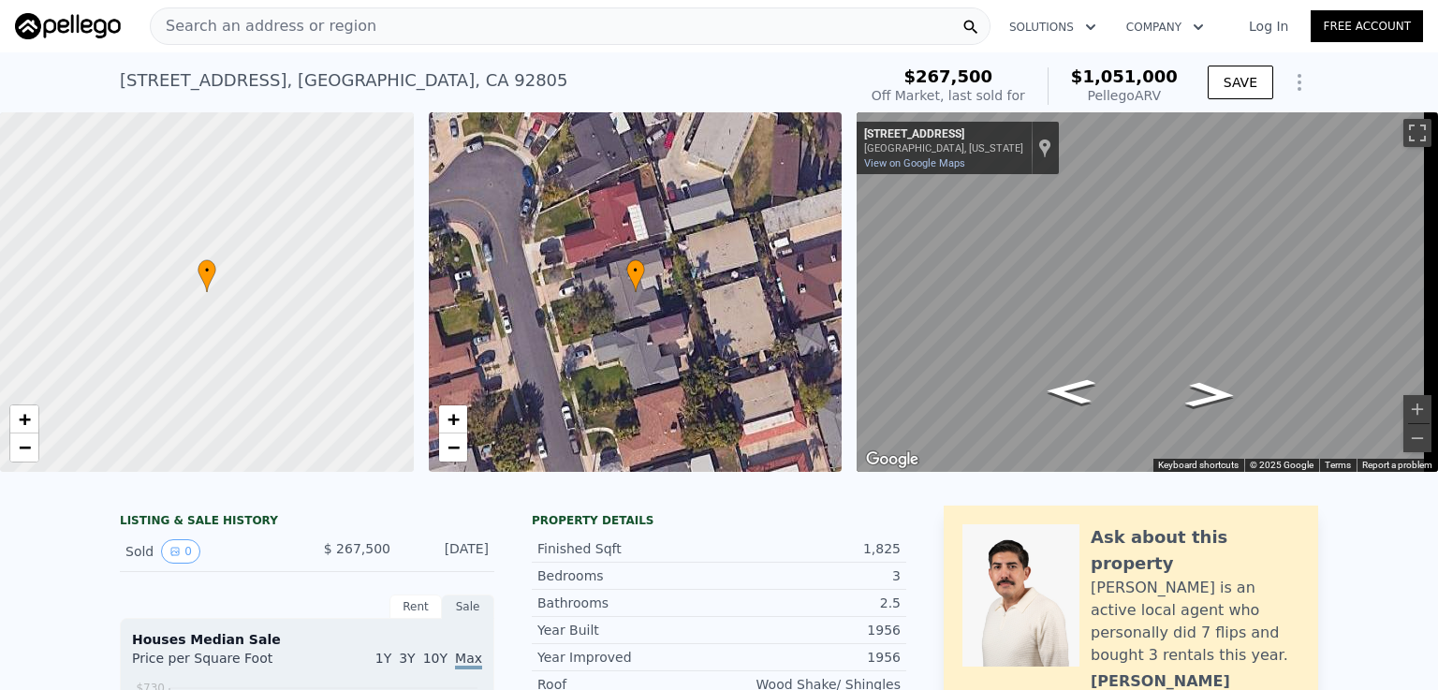
type input "4692"
type input "7350"
type input "$ 1,482,000"
type input "$ 444,387"
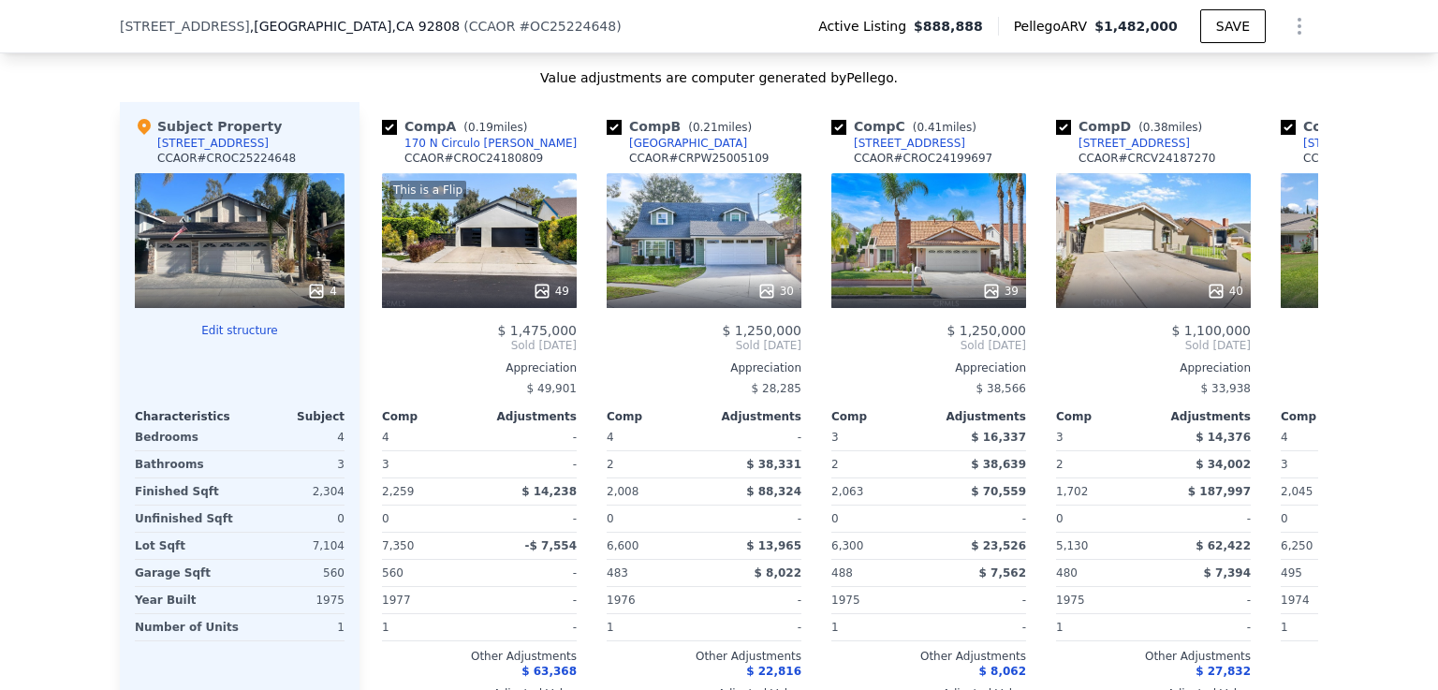
scroll to position [1855, 0]
click at [478, 214] on div "This is a Flip 49" at bounding box center [479, 241] width 195 height 135
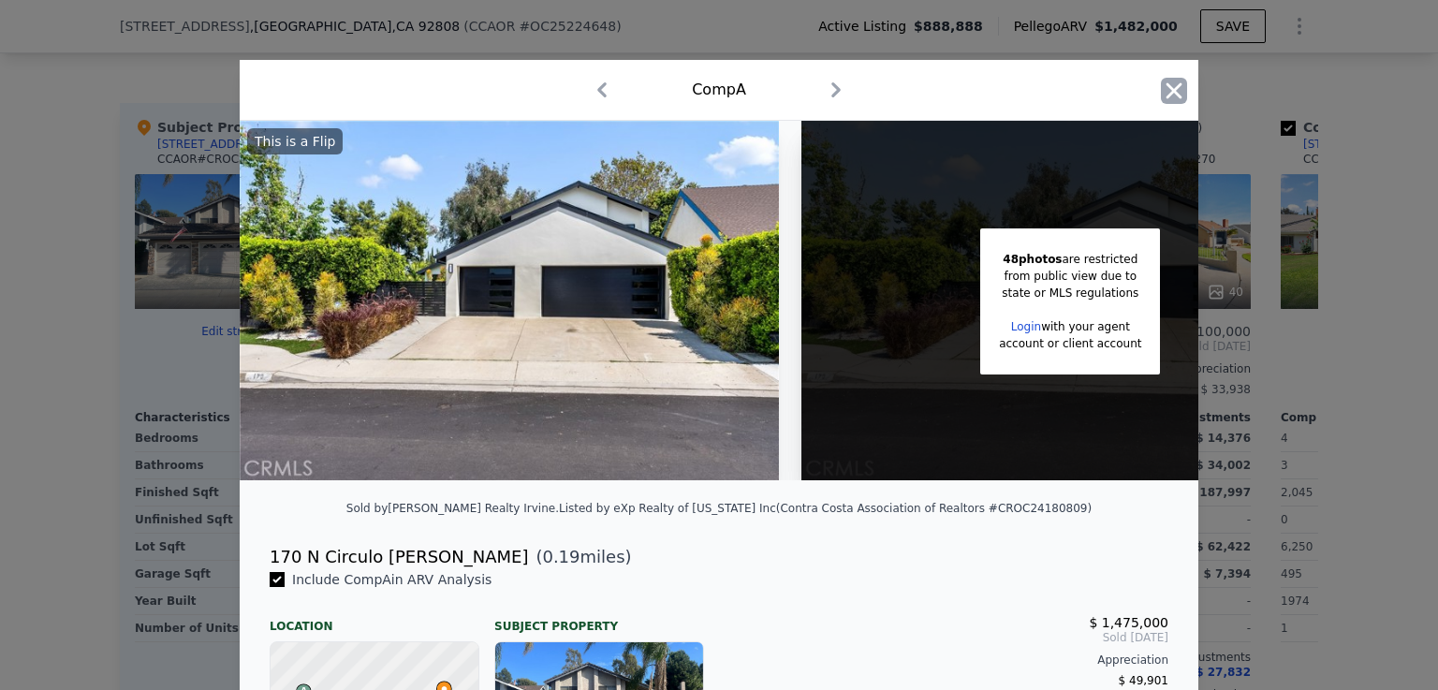
click at [1167, 90] on icon "button" at bounding box center [1175, 90] width 16 height 16
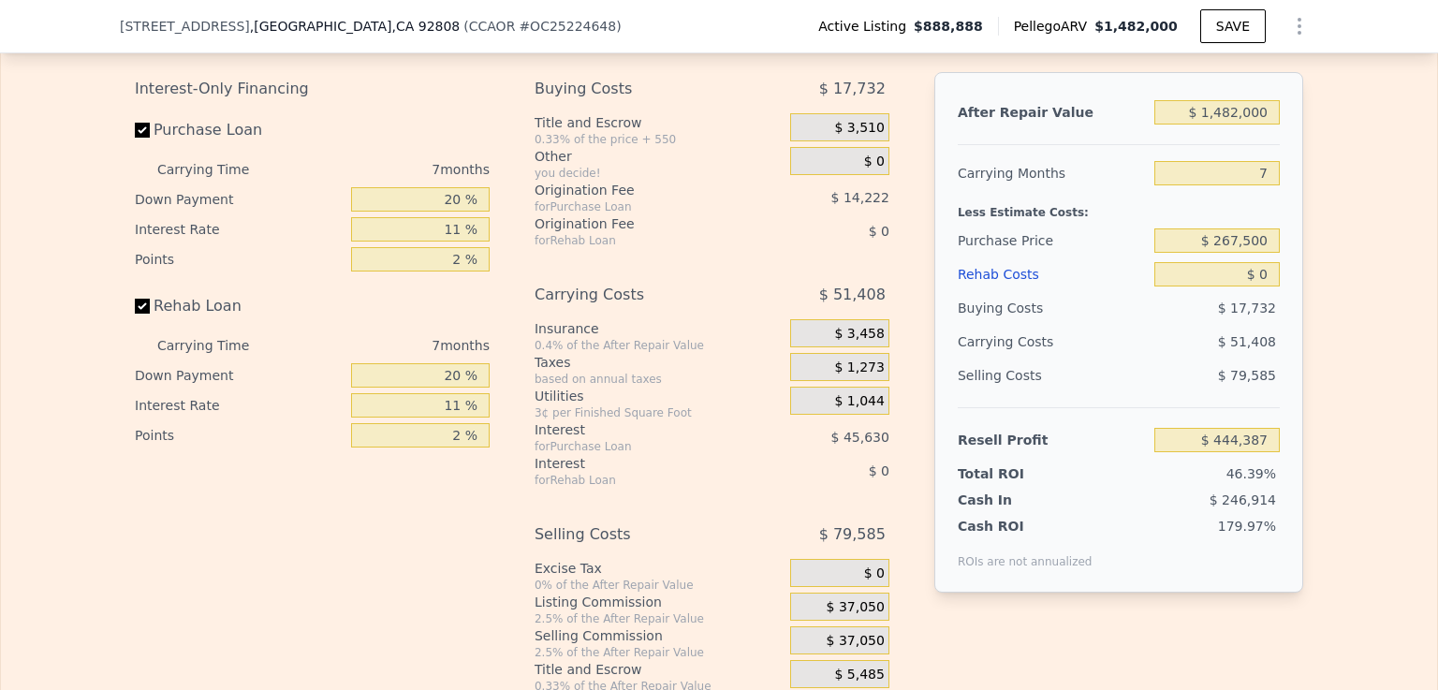
scroll to position [2755, 0]
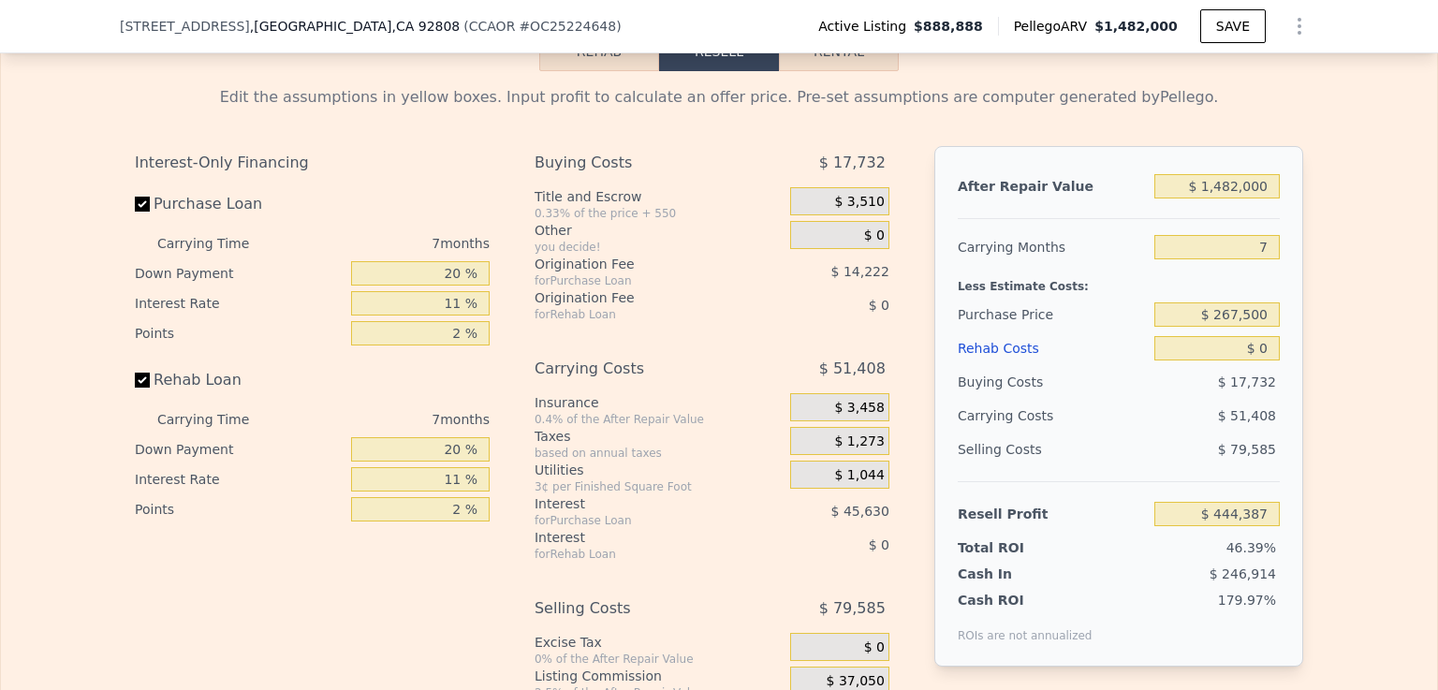
click at [142, 397] on label "Rehab Loan" at bounding box center [239, 380] width 209 height 34
click at [142, 388] on input "Rehab Loan" at bounding box center [142, 380] width 15 height 15
checkbox input "false"
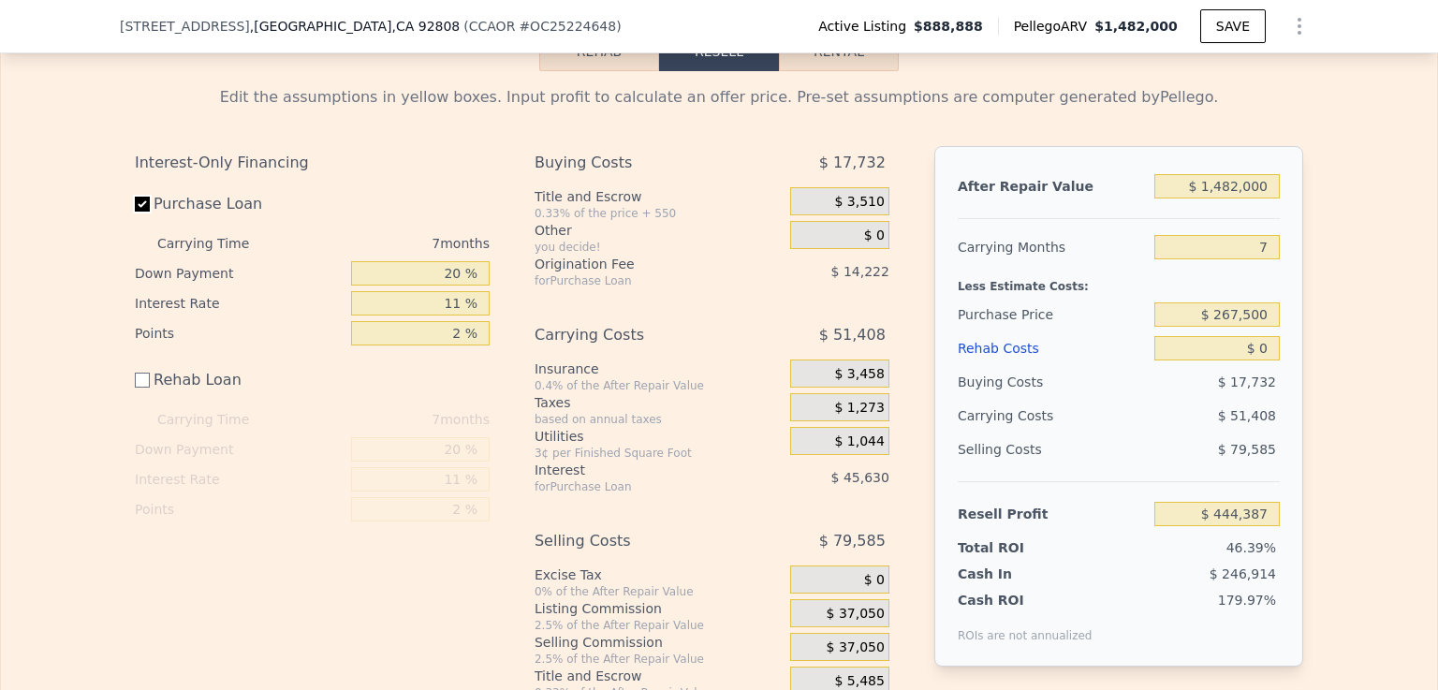
click at [138, 212] on input "Purchase Loan" at bounding box center [142, 204] width 15 height 15
checkbox input "false"
type input "$ 504,242"
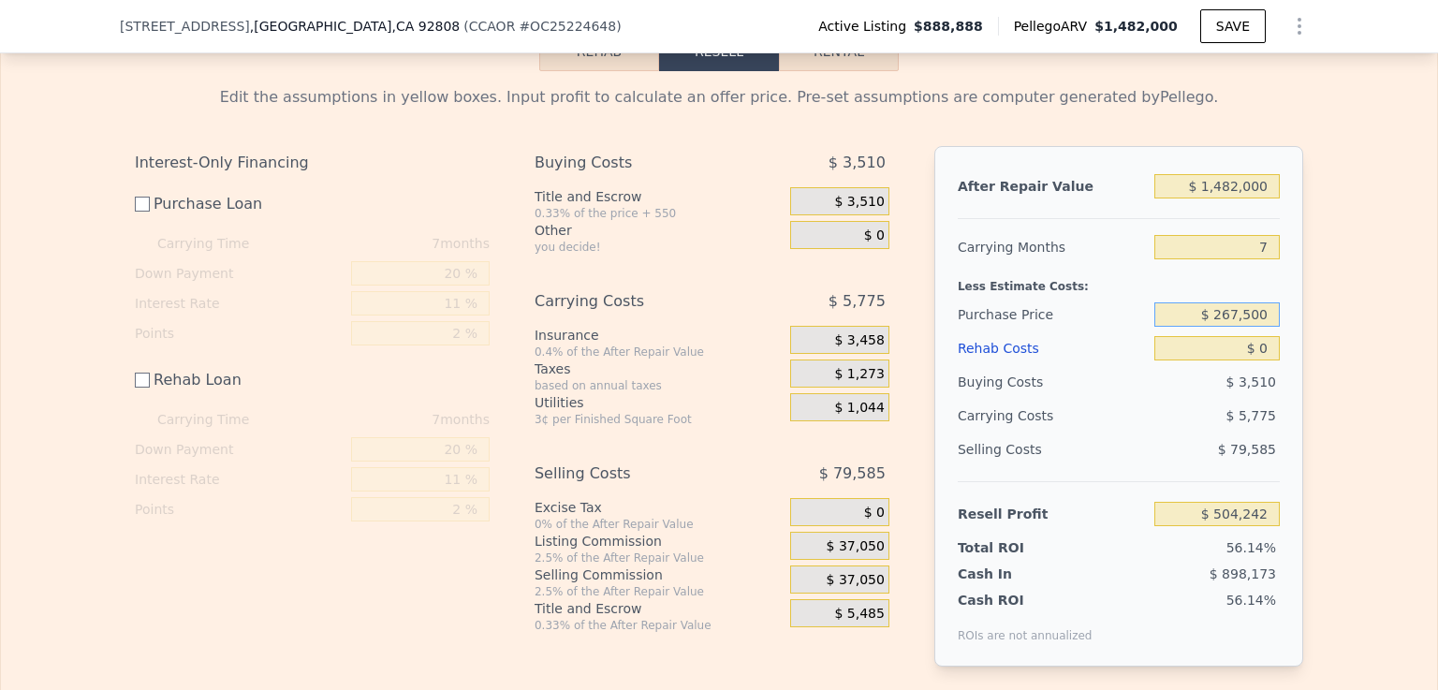
click at [1232, 327] on input "$ 267,500" at bounding box center [1216, 314] width 125 height 24
click at [1267, 327] on input "$ 267,500" at bounding box center [1216, 314] width 125 height 24
type input "$ 2"
type input "$ 925,000"
click at [1253, 360] on input "$ 0" at bounding box center [1216, 348] width 125 height 24
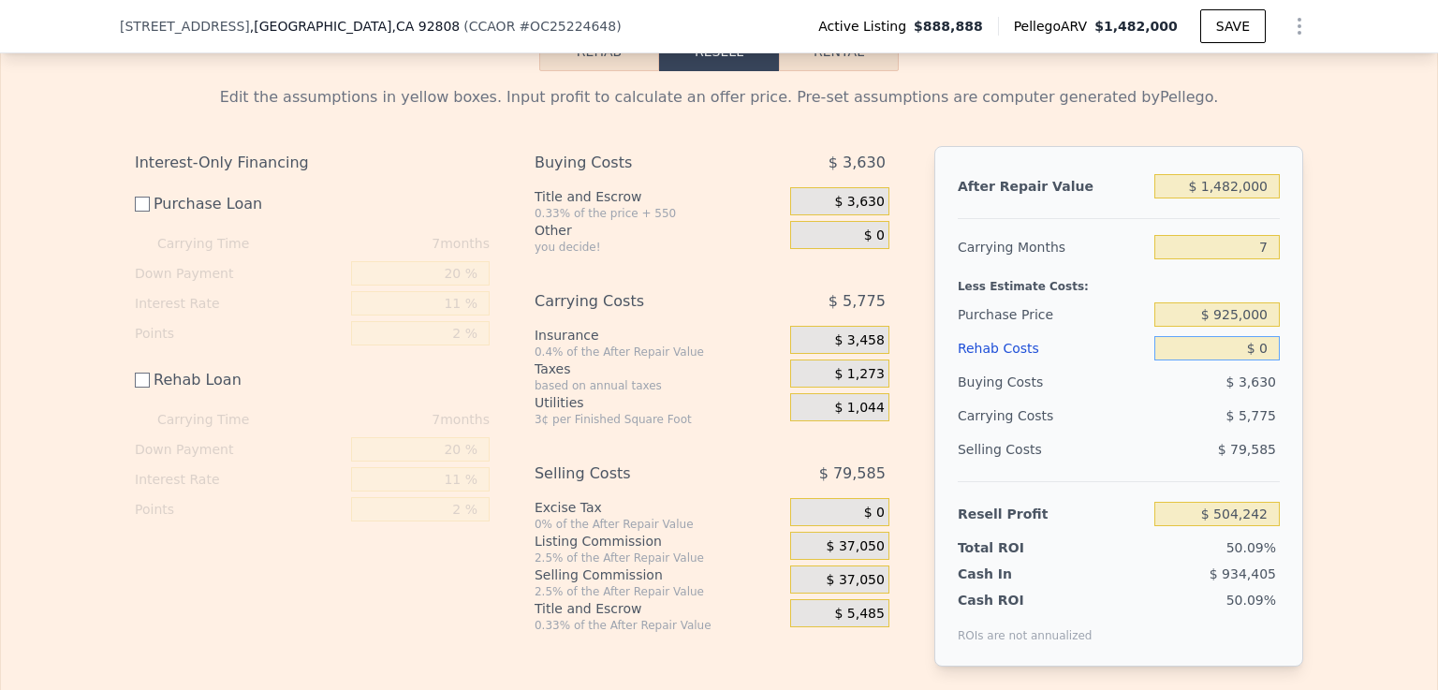
type input "$ 468,010"
type input "$ 20"
type input "$ 467,990"
type input "$ 200"
type input "$ 467,810"
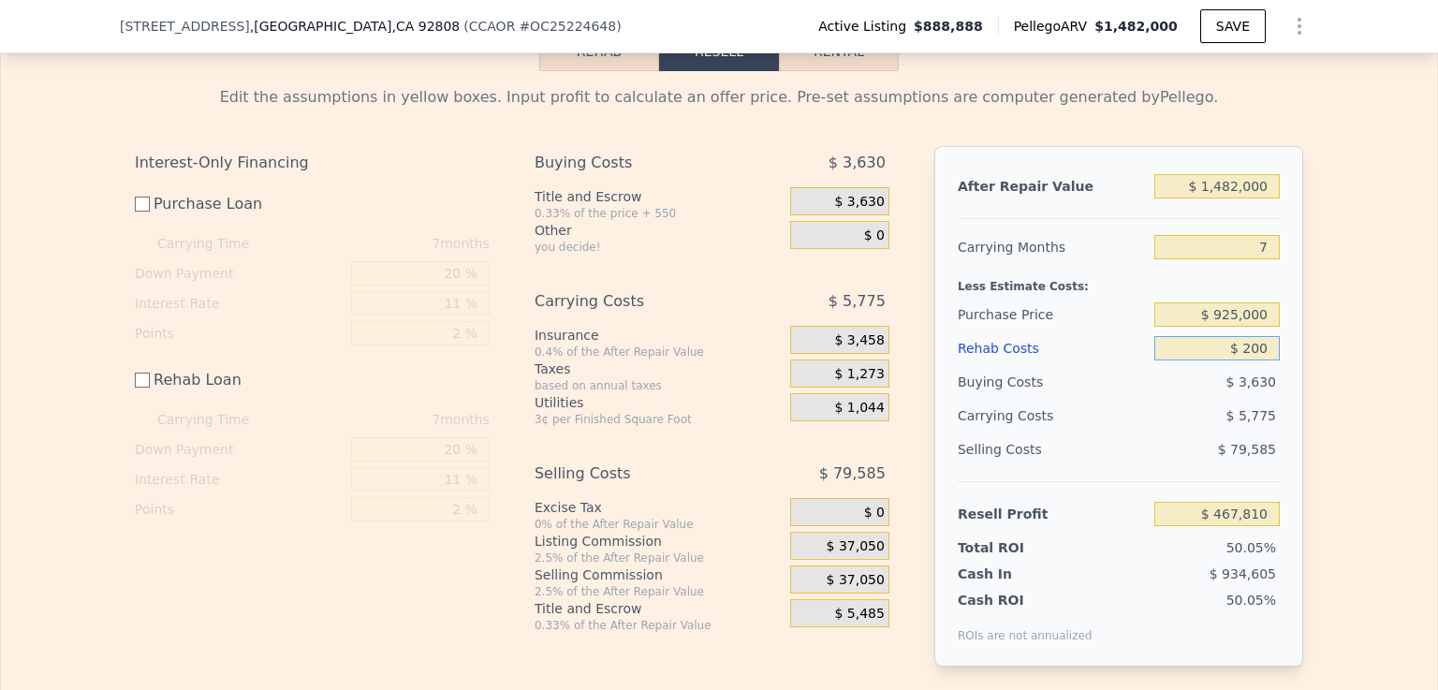
type input "$ 2,000"
type input "$ 466,010"
type input "$ 20,000"
type input "$ 448,010"
type input "$ 200,000"
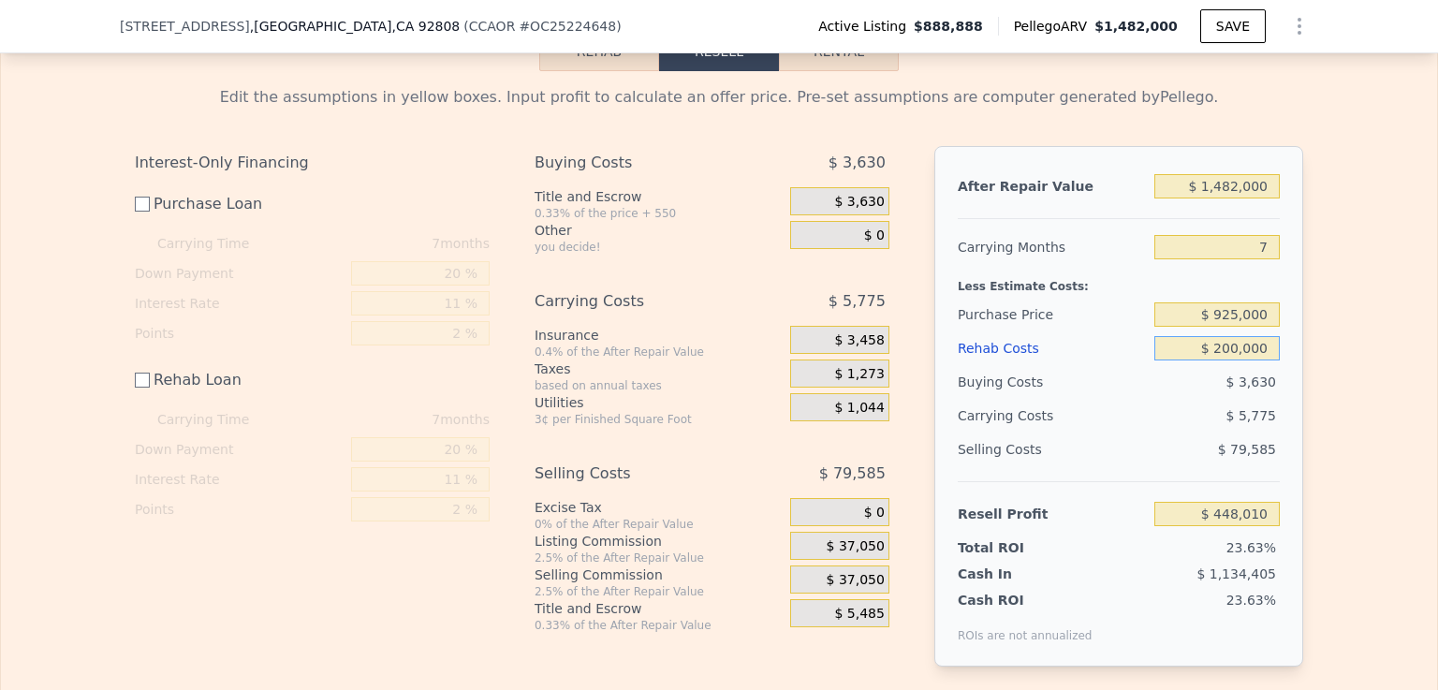
type input "$ 268,010"
click at [1175, 360] on input "$ 200,000" at bounding box center [1216, 348] width 125 height 24
type input "$ 200,000"
click at [1234, 327] on input "$ 925,000" at bounding box center [1216, 314] width 125 height 24
type input "$ 950,000"
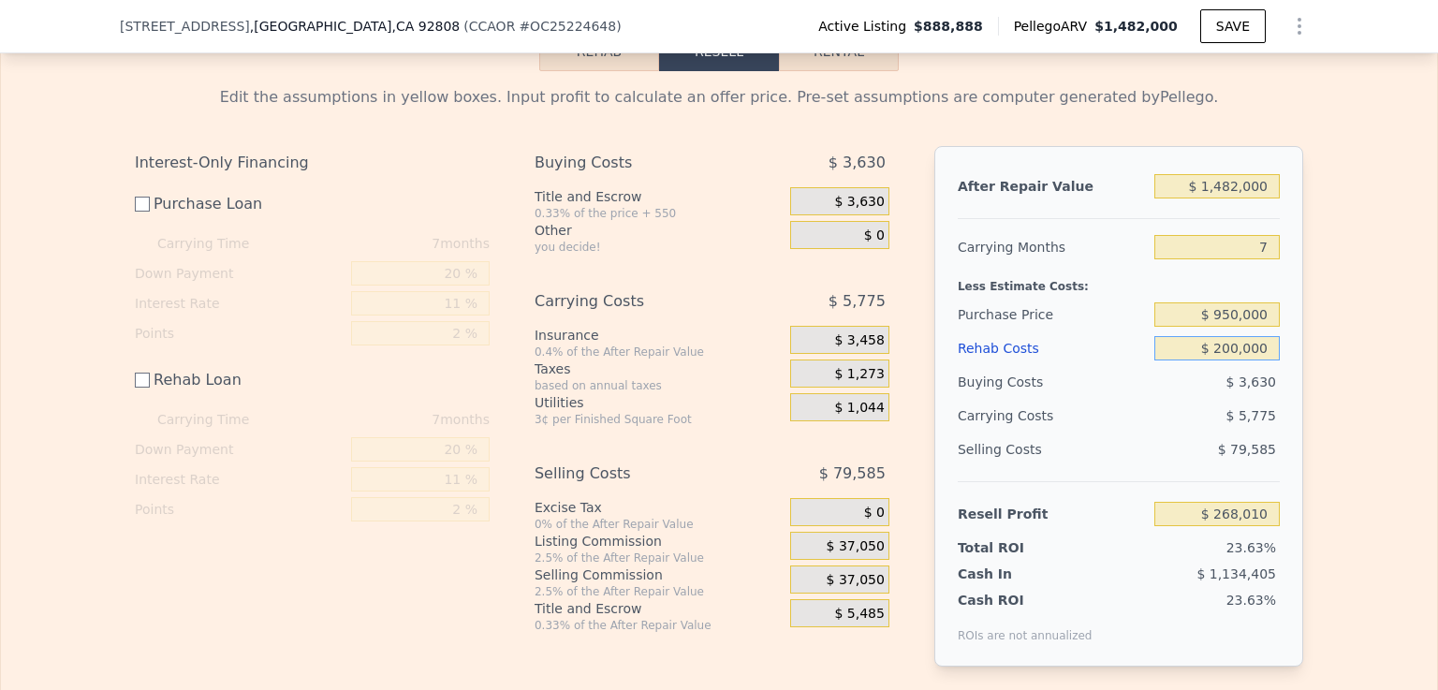
click at [1169, 360] on input "$ 200,000" at bounding box center [1216, 348] width 125 height 24
type input "$ 242,926"
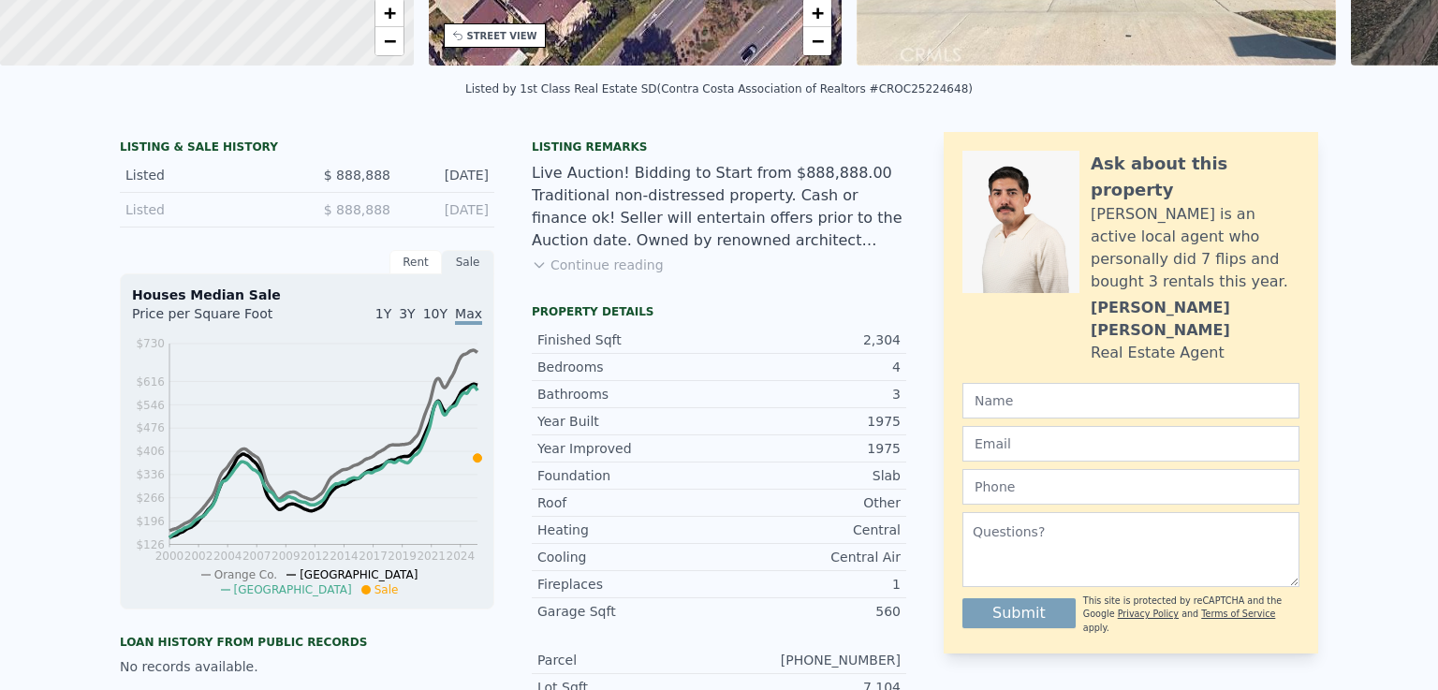
scroll to position [0, 0]
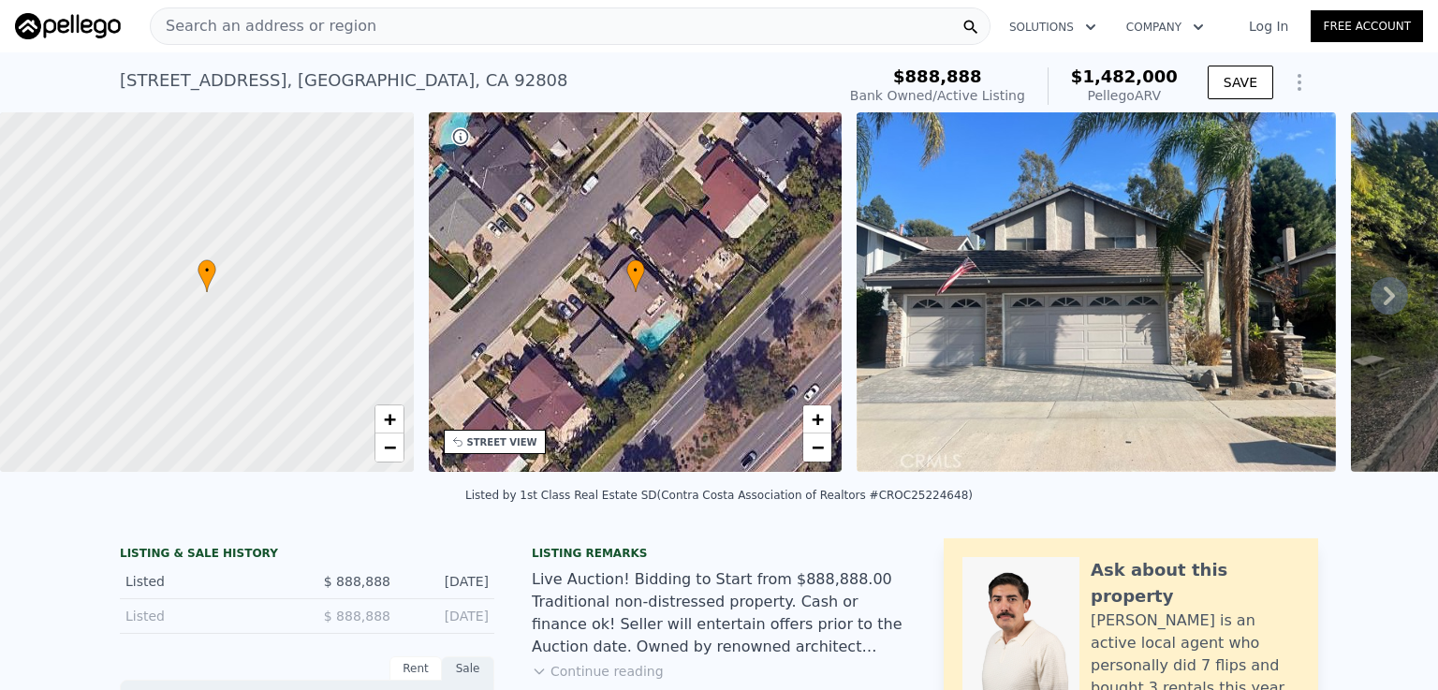
click at [298, 29] on span "Search an address or region" at bounding box center [264, 26] width 226 height 22
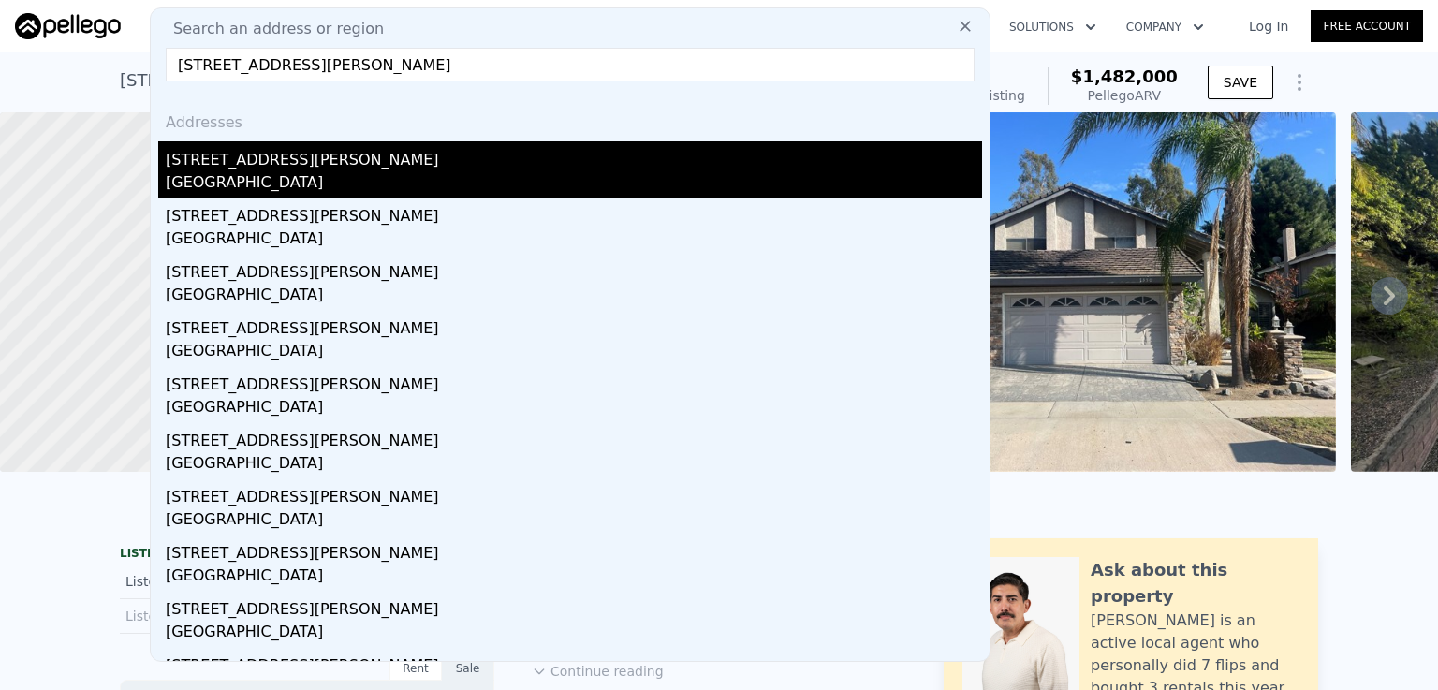
type input "[STREET_ADDRESS][PERSON_NAME]"
click at [276, 160] on div "[STREET_ADDRESS][PERSON_NAME]" at bounding box center [574, 156] width 816 height 30
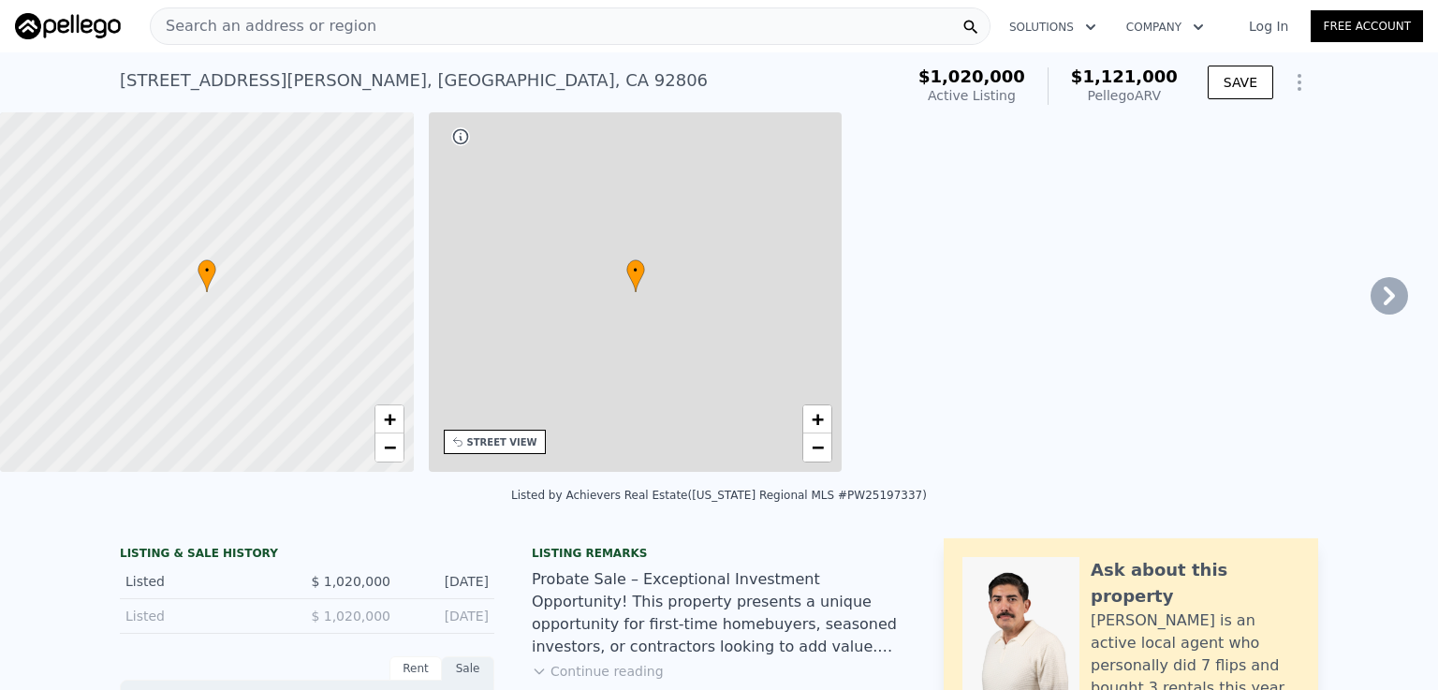
type input "4"
type input "1"
type input "1556"
type input "2361"
type input "5100"
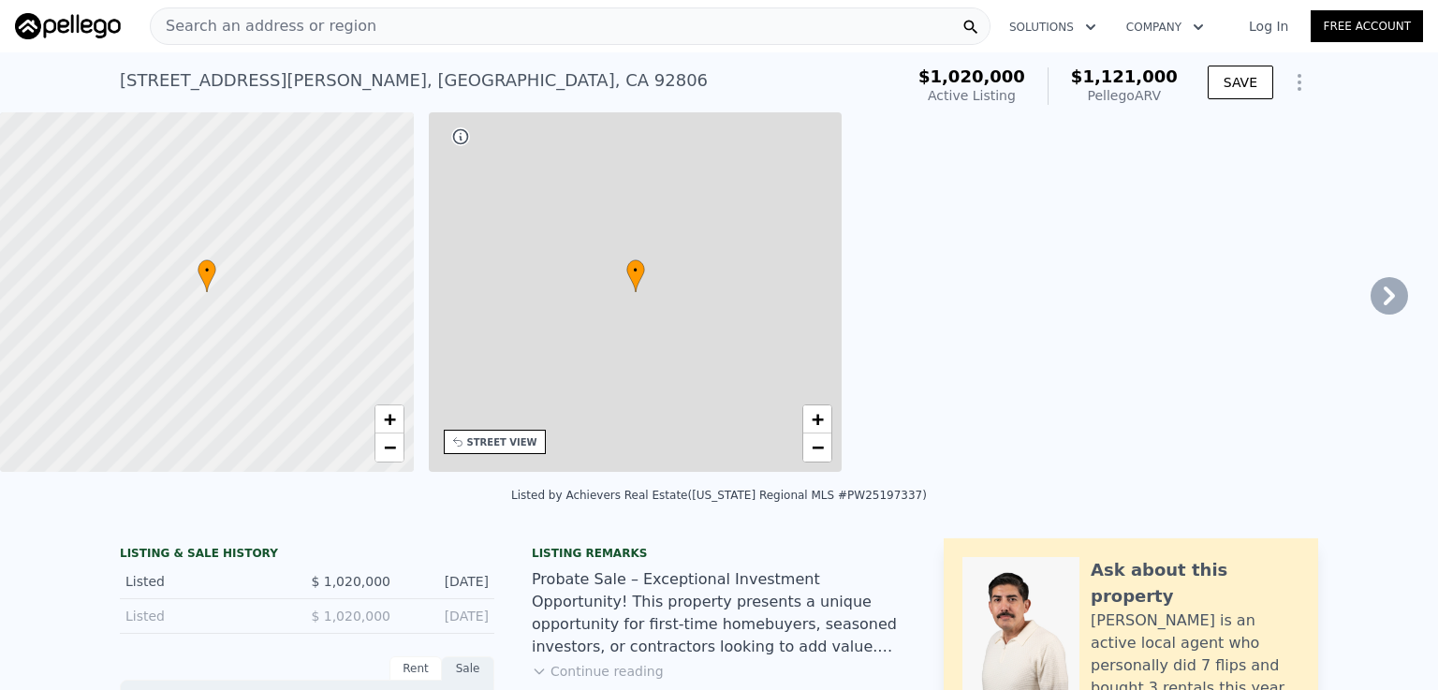
type input "8328"
checkbox input "true"
type input "$ 1,121,000"
type input "6"
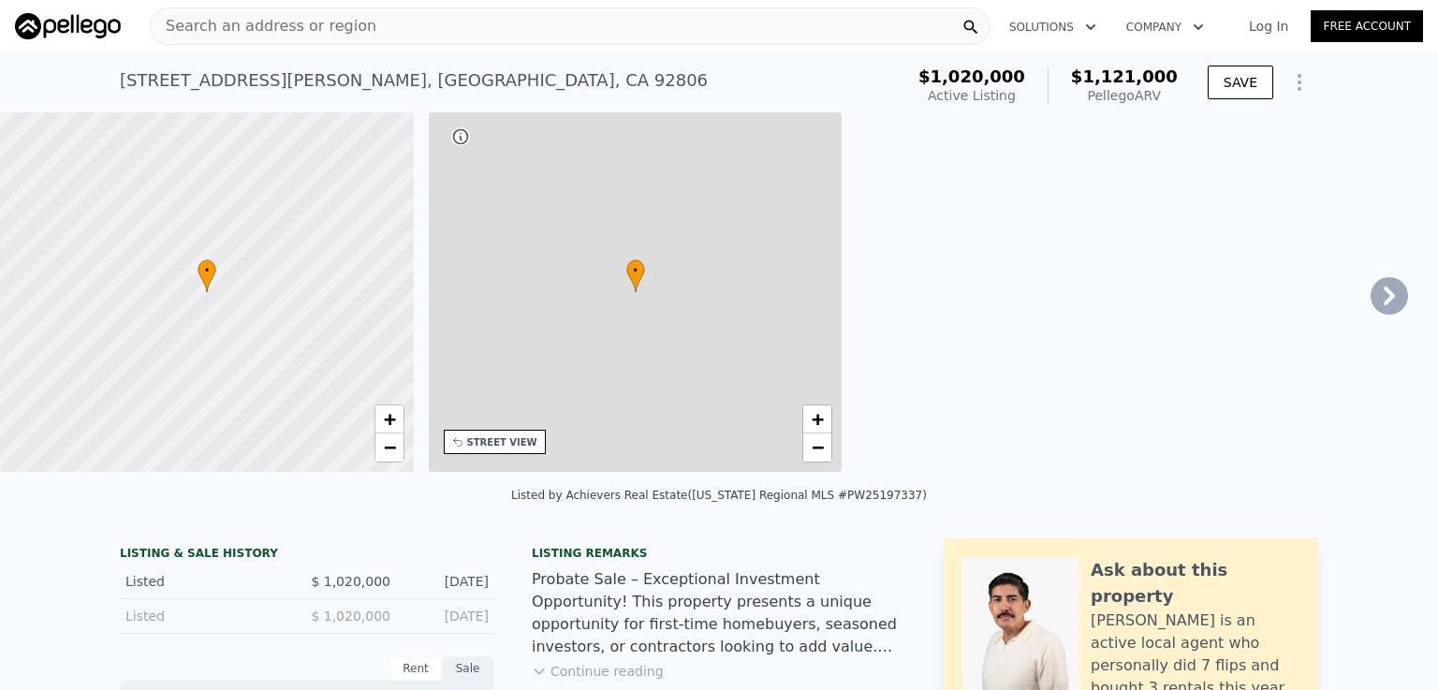
type input "$ 0"
type input "-$ 31,811"
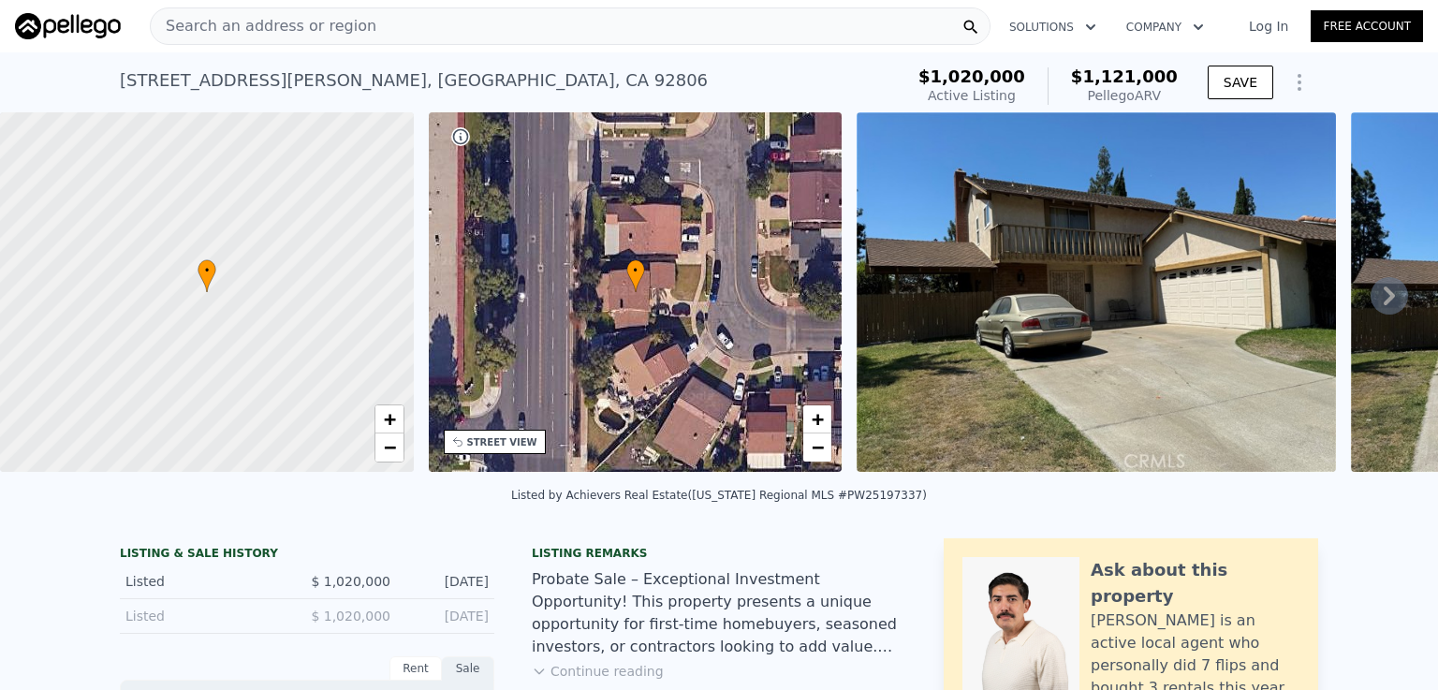
click at [368, 22] on div "Search an address or region" at bounding box center [570, 25] width 841 height 37
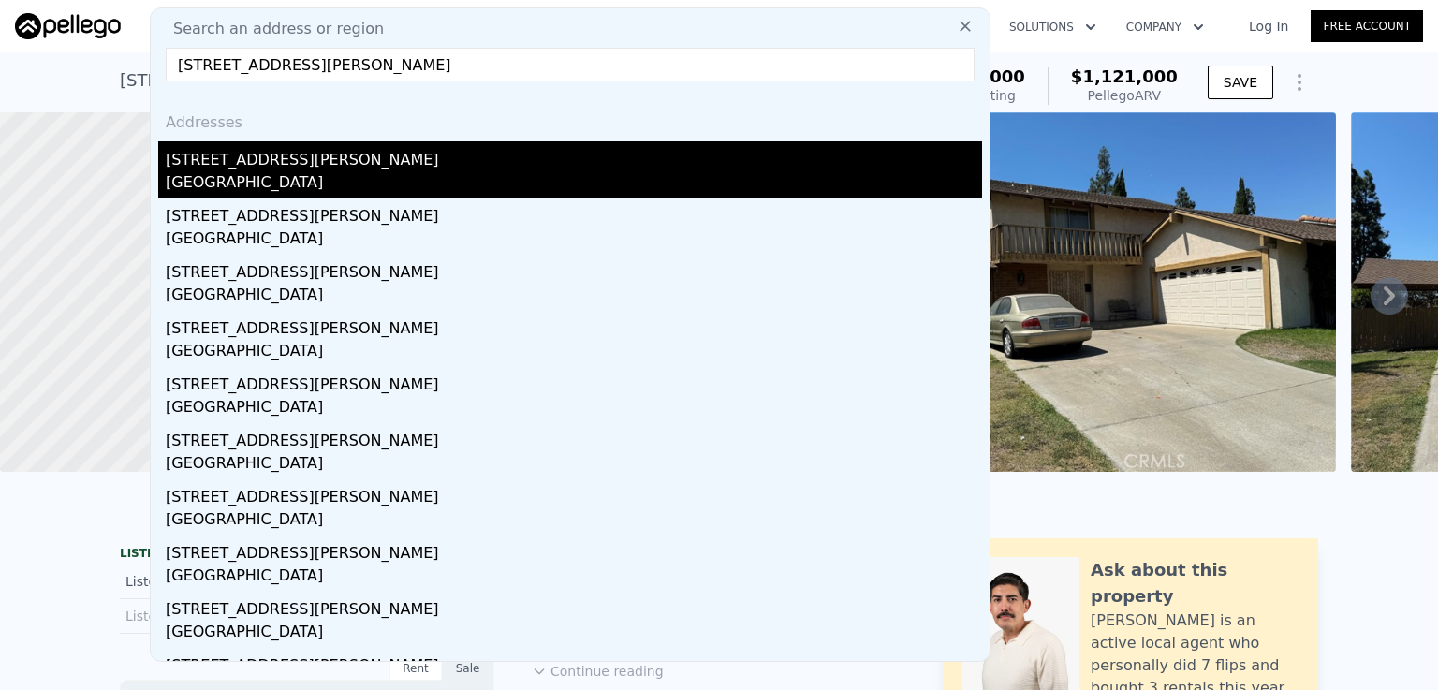
type input "[STREET_ADDRESS][PERSON_NAME]"
click at [240, 189] on div "[GEOGRAPHIC_DATA]" at bounding box center [574, 184] width 816 height 26
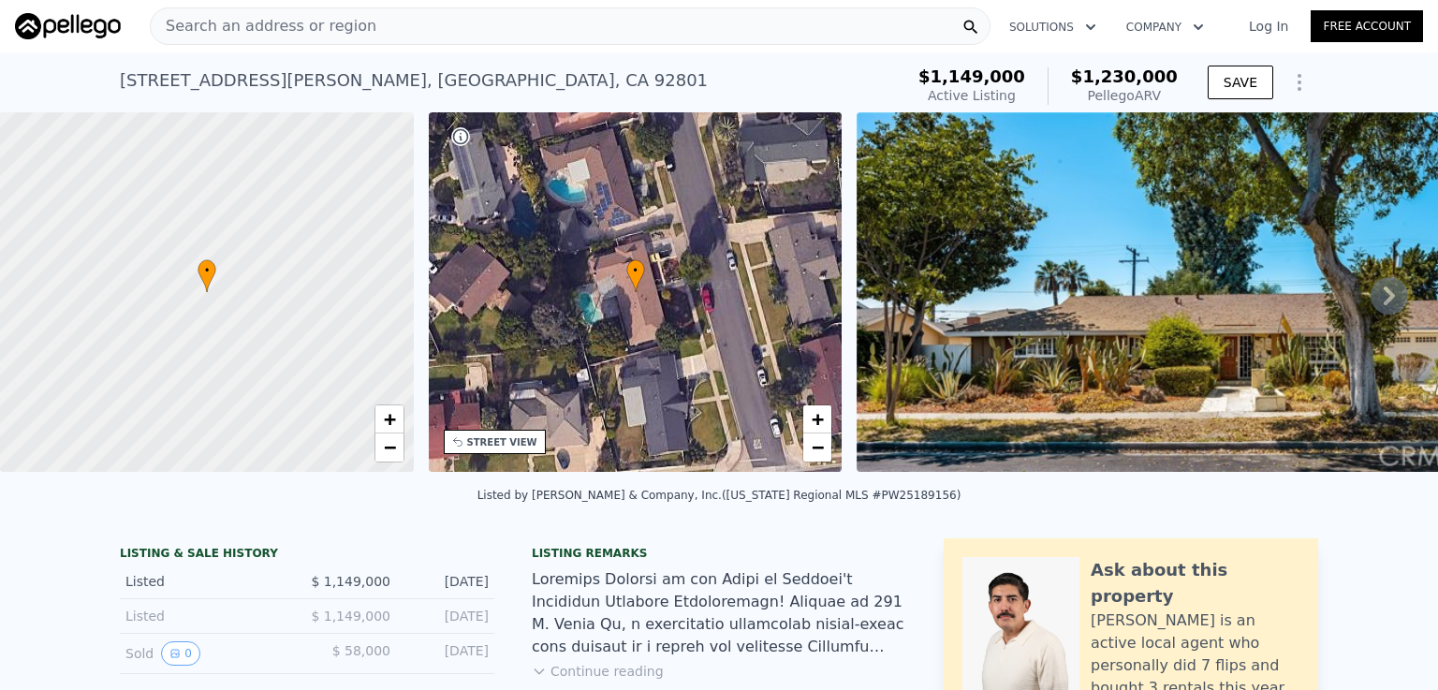
click at [310, 29] on span "Search an address or region" at bounding box center [264, 26] width 226 height 22
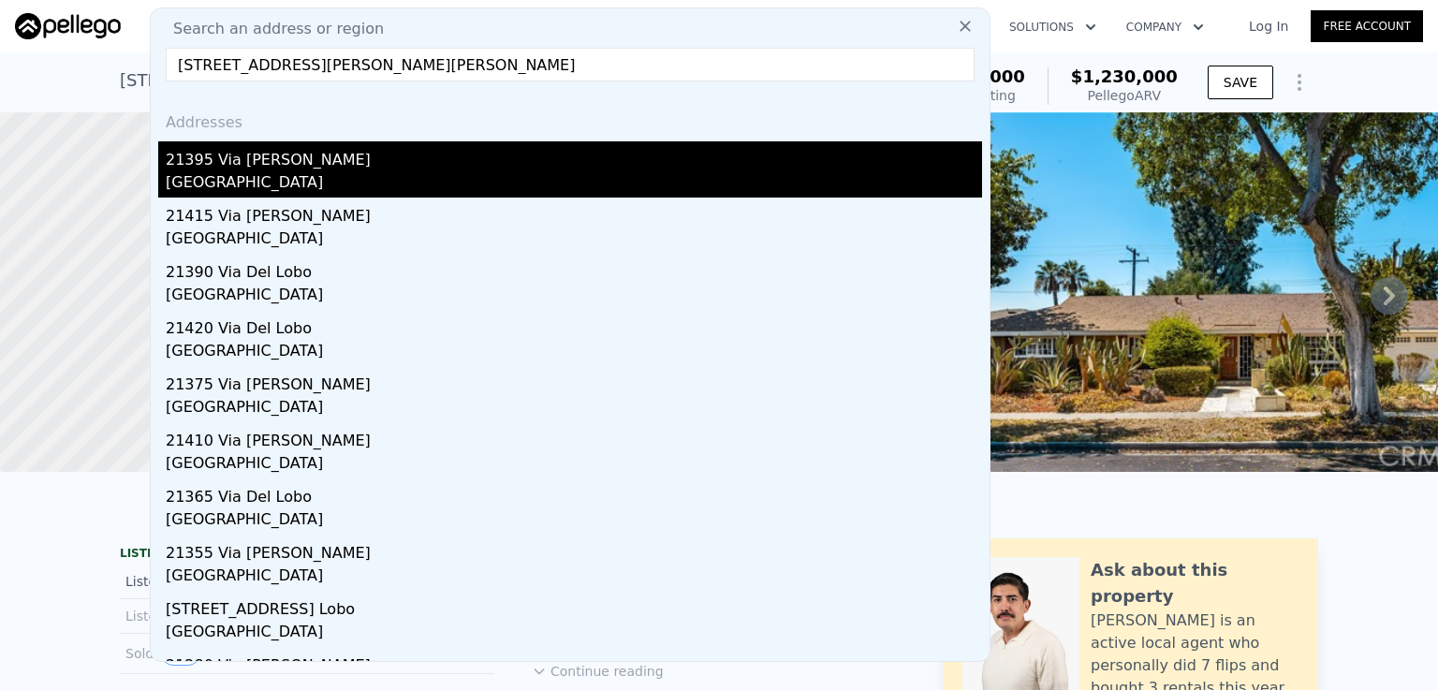
type input "[STREET_ADDRESS][PERSON_NAME][PERSON_NAME]"
click at [228, 158] on div "21395 Via [PERSON_NAME]" at bounding box center [574, 156] width 816 height 30
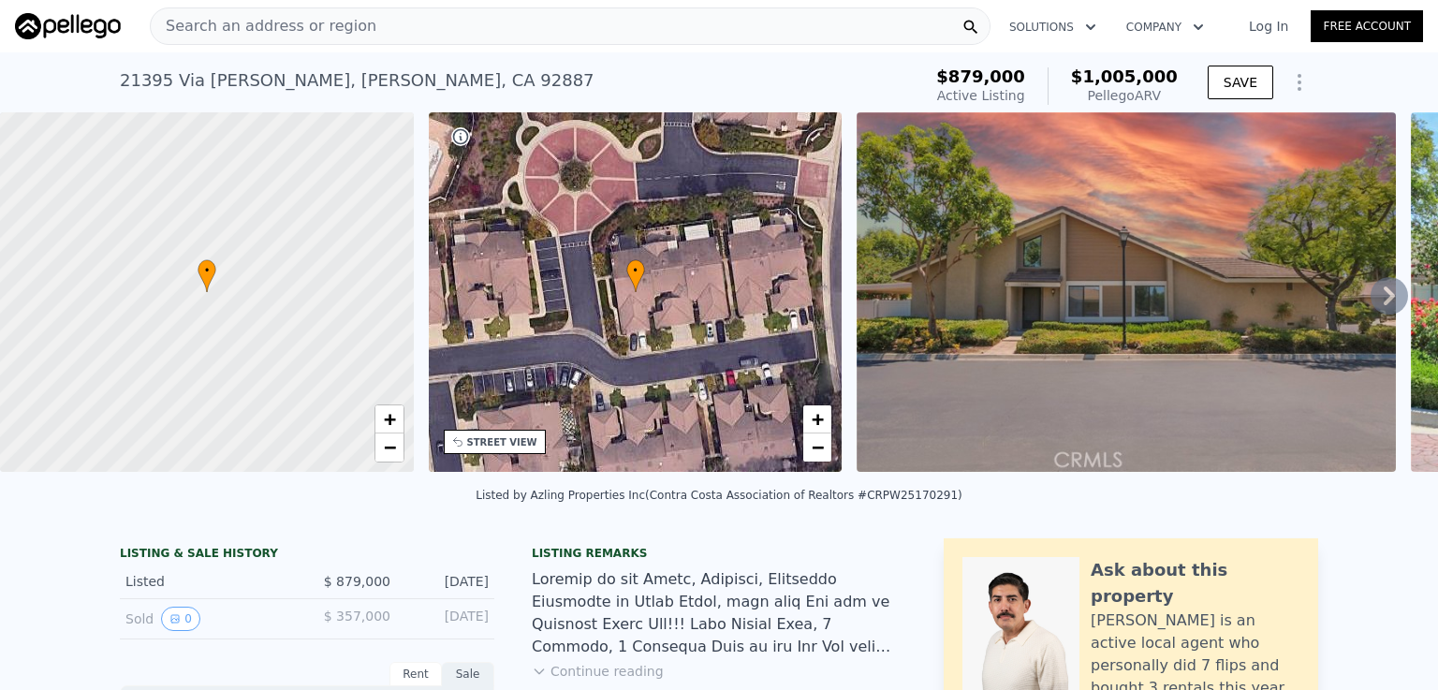
click at [228, 158] on div at bounding box center [207, 293] width 496 height 432
click at [326, 28] on span "Search an address or region" at bounding box center [264, 26] width 226 height 22
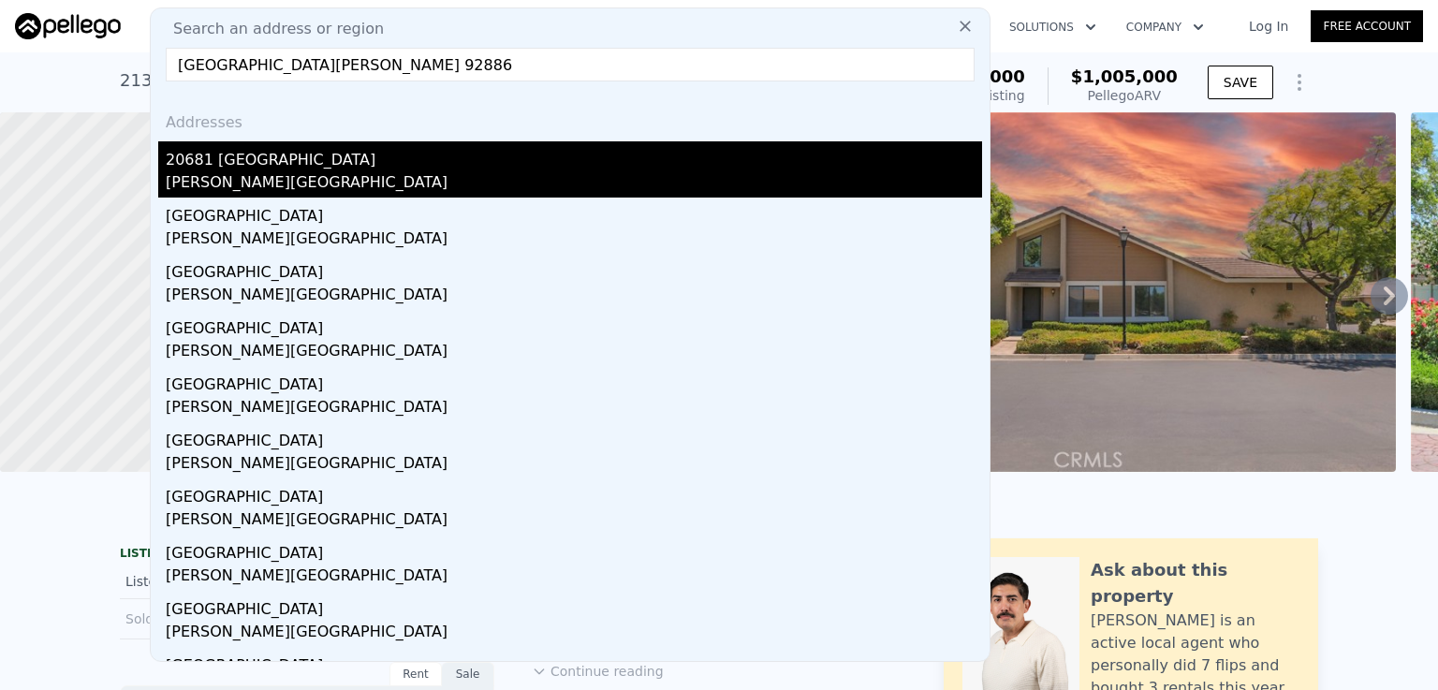
type input "[GEOGRAPHIC_DATA][PERSON_NAME] 92886"
click at [311, 168] on div "20681 [GEOGRAPHIC_DATA]" at bounding box center [574, 156] width 816 height 30
